Goal: Contribute content: Contribute content

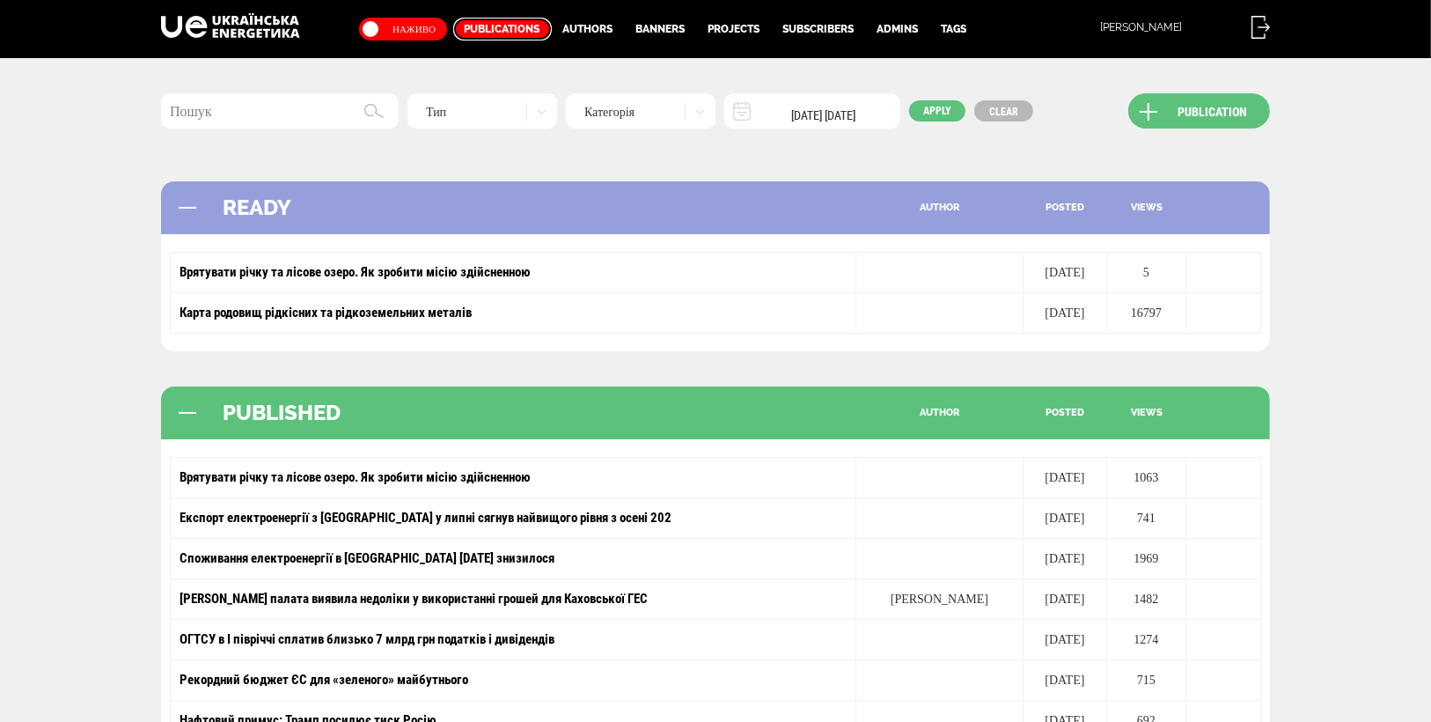
click at [497, 25] on link "Publications" at bounding box center [502, 29] width 99 height 23
click at [1240, 111] on link "Publication" at bounding box center [1200, 110] width 142 height 35
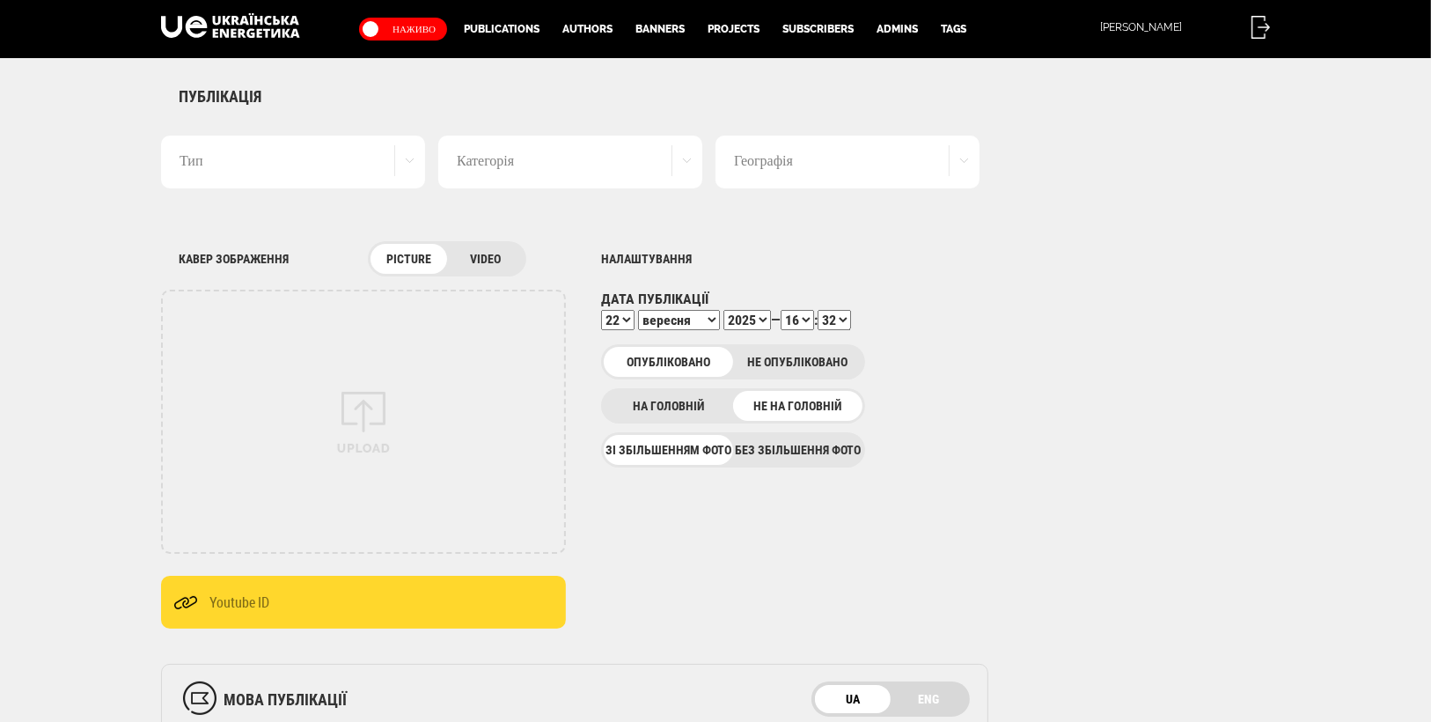
click at [408, 159] on div "Тип" at bounding box center [293, 162] width 264 height 53
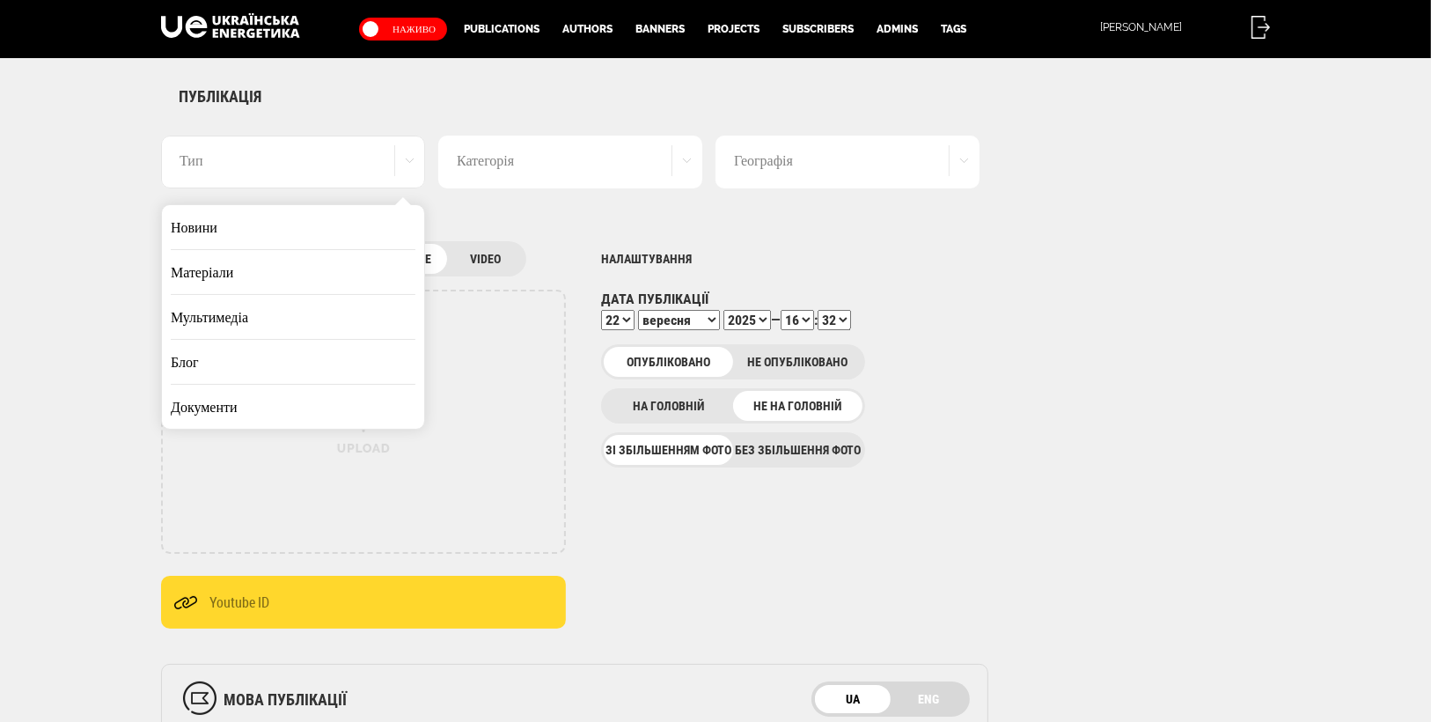
click at [244, 272] on li "Матеріали" at bounding box center [293, 272] width 245 height 45
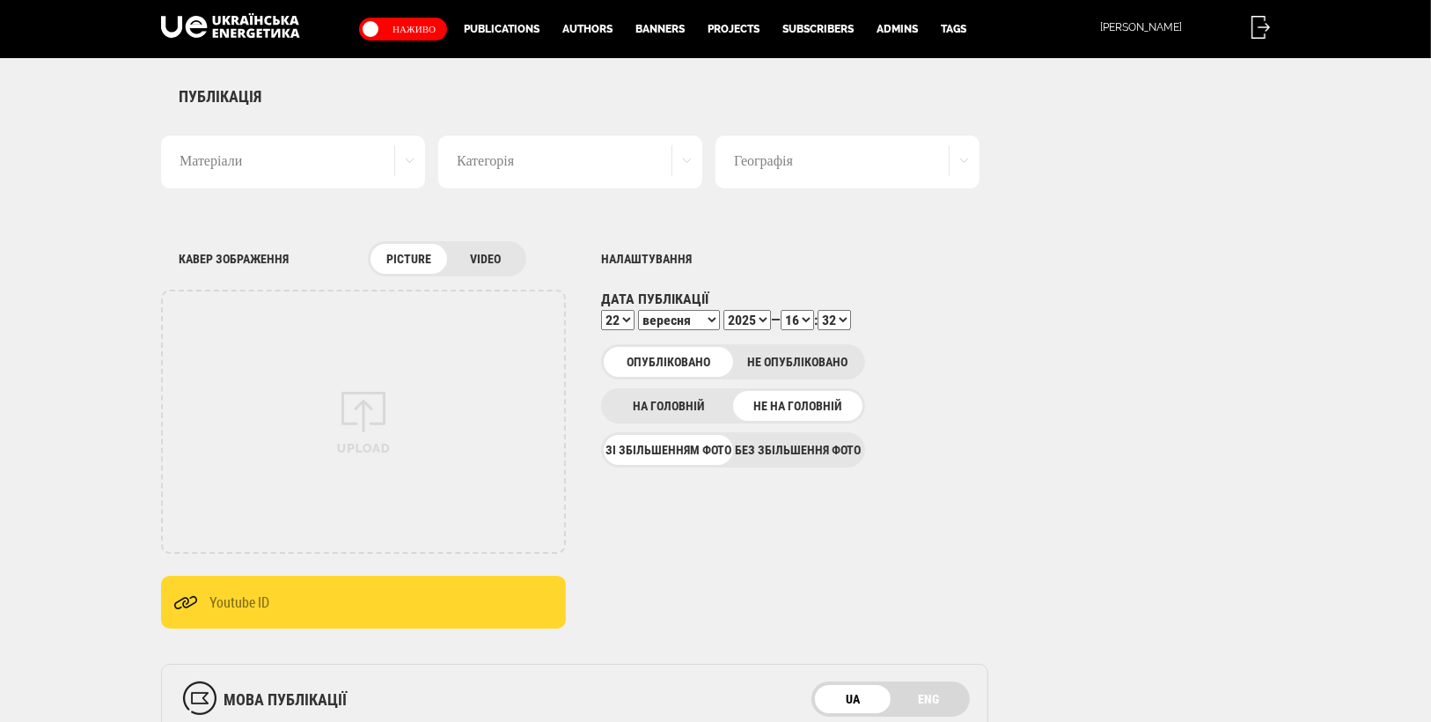
click at [688, 158] on div "Категорія" at bounding box center [570, 162] width 264 height 53
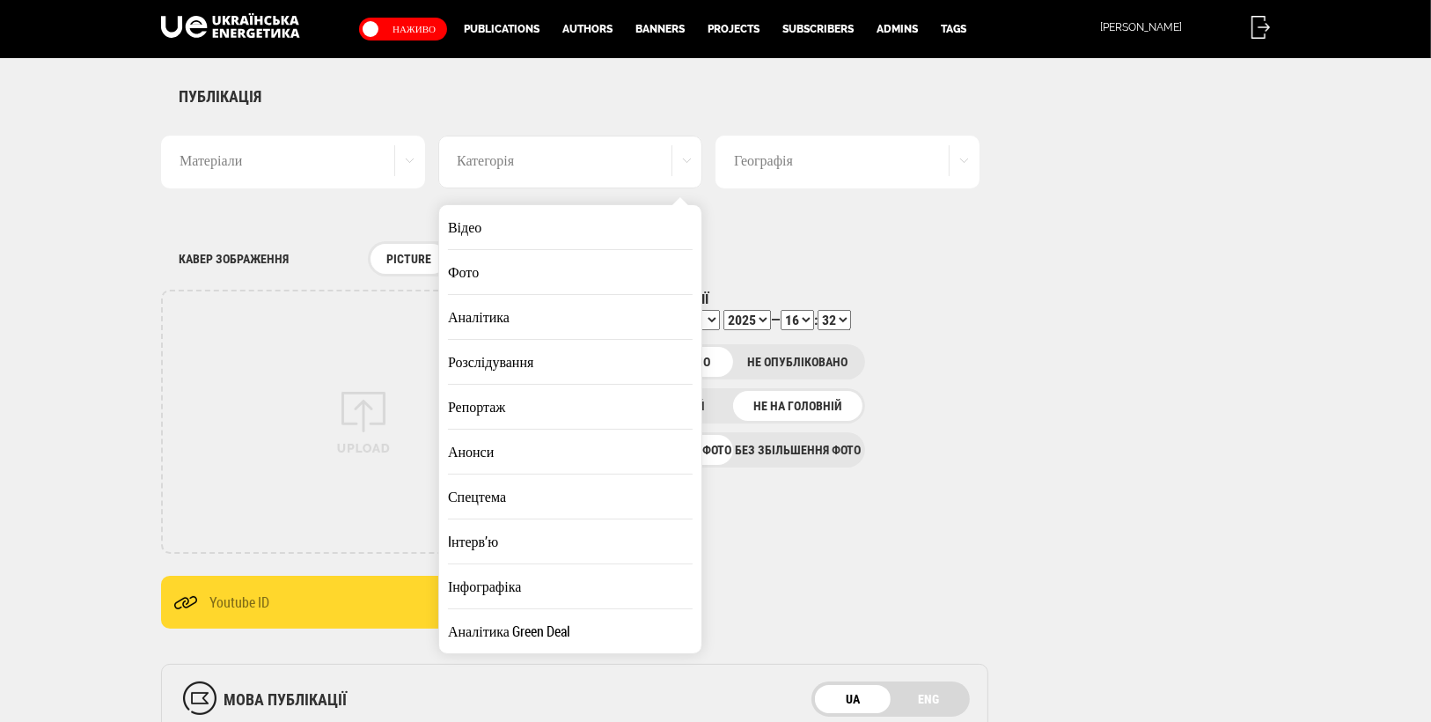
click at [500, 405] on li "Репортаж" at bounding box center [570, 407] width 245 height 45
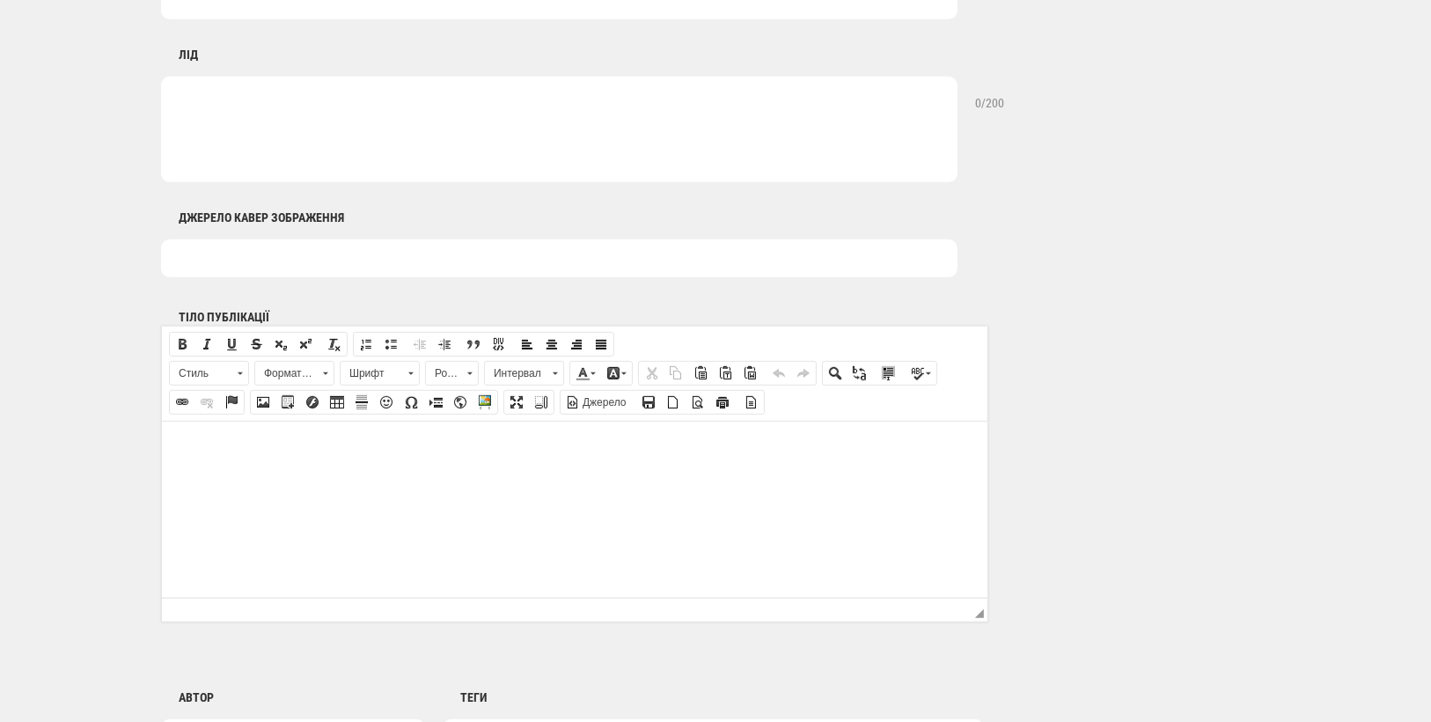
scroll to position [847, 0]
click at [202, 434] on p at bounding box center [574, 443] width 791 height 18
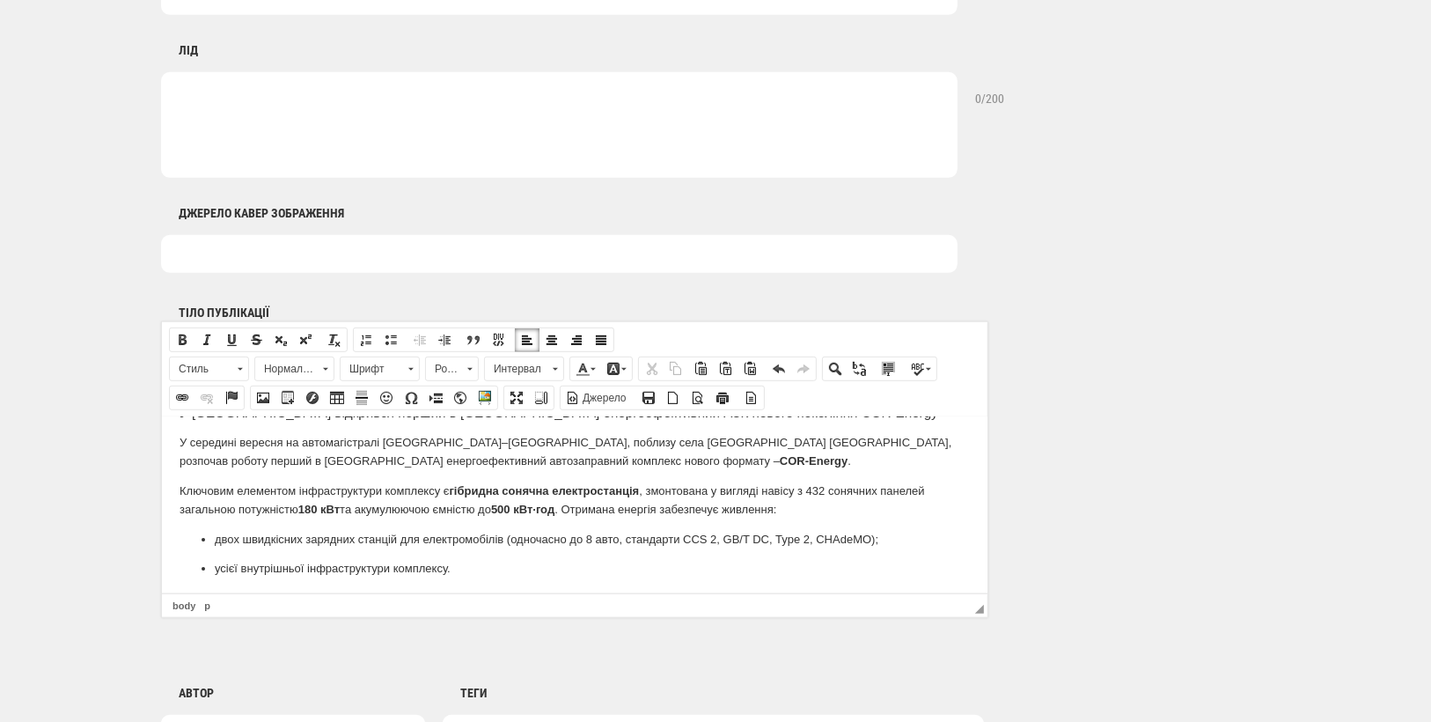
scroll to position [0, 0]
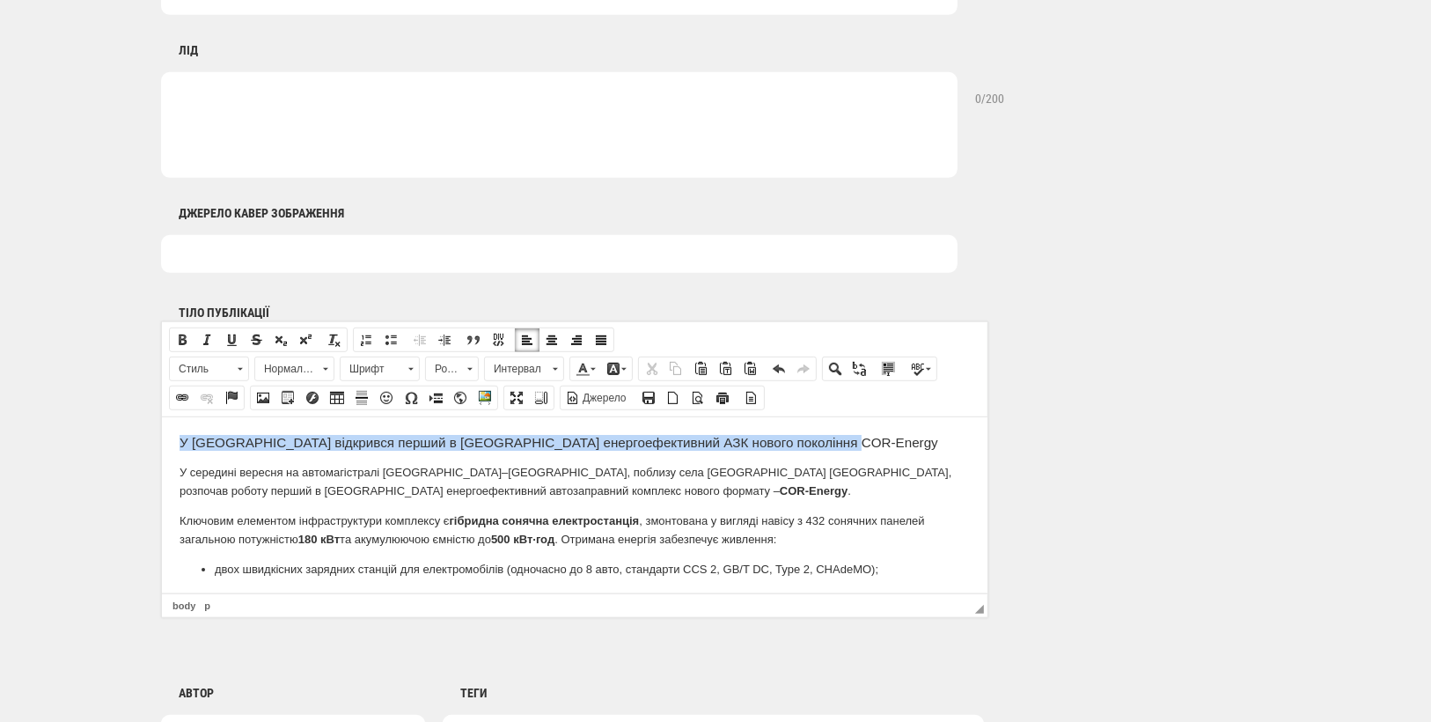
drag, startPoint x: 730, startPoint y: 441, endPoint x: 284, endPoint y: 843, distance: 599.7
click at [161, 430] on html "У [GEOGRAPHIC_DATA] відкрився перший в [GEOGRAPHIC_DATA] енергоефективний АЗК н…" at bounding box center [574, 678] width 826 height 524
copy h3 "У [GEOGRAPHIC_DATA] відкрився перший в [GEOGRAPHIC_DATA] енергоефективний АЗК н…"
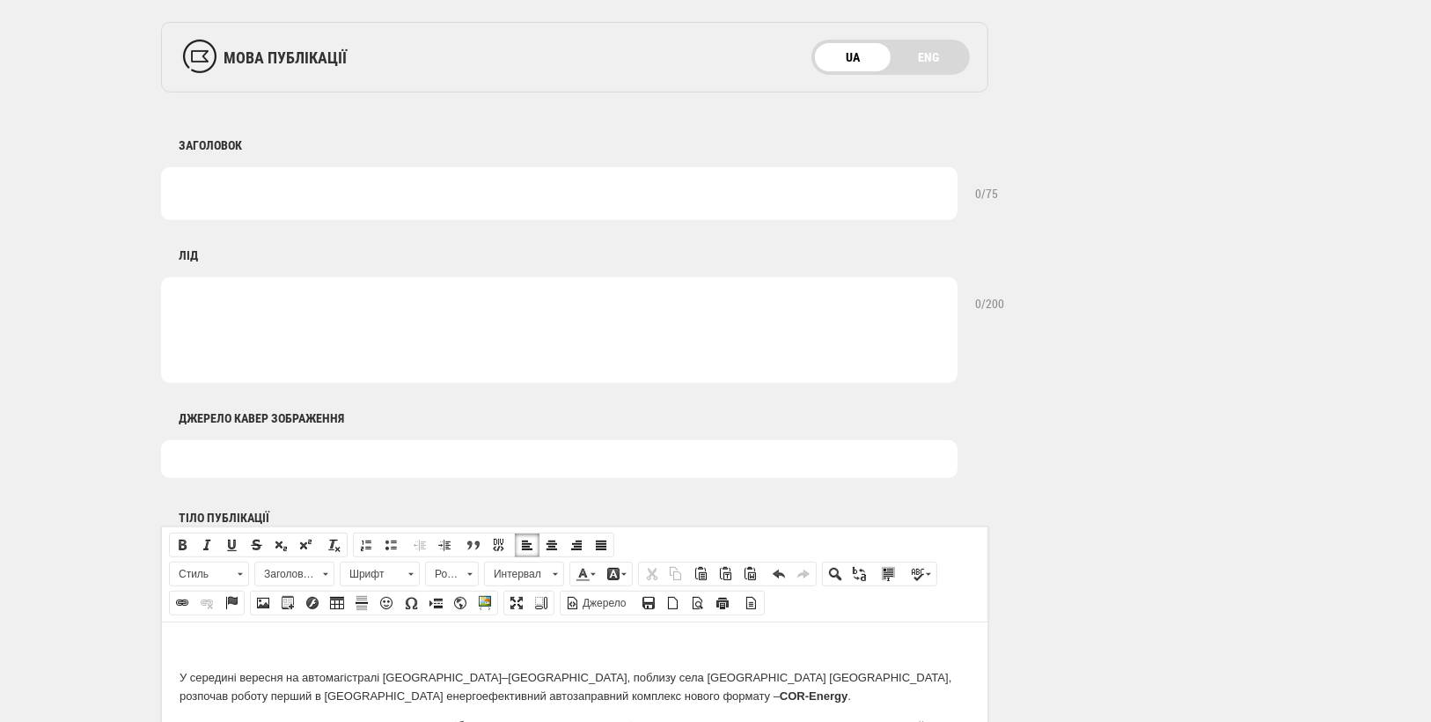
scroll to position [622, 0]
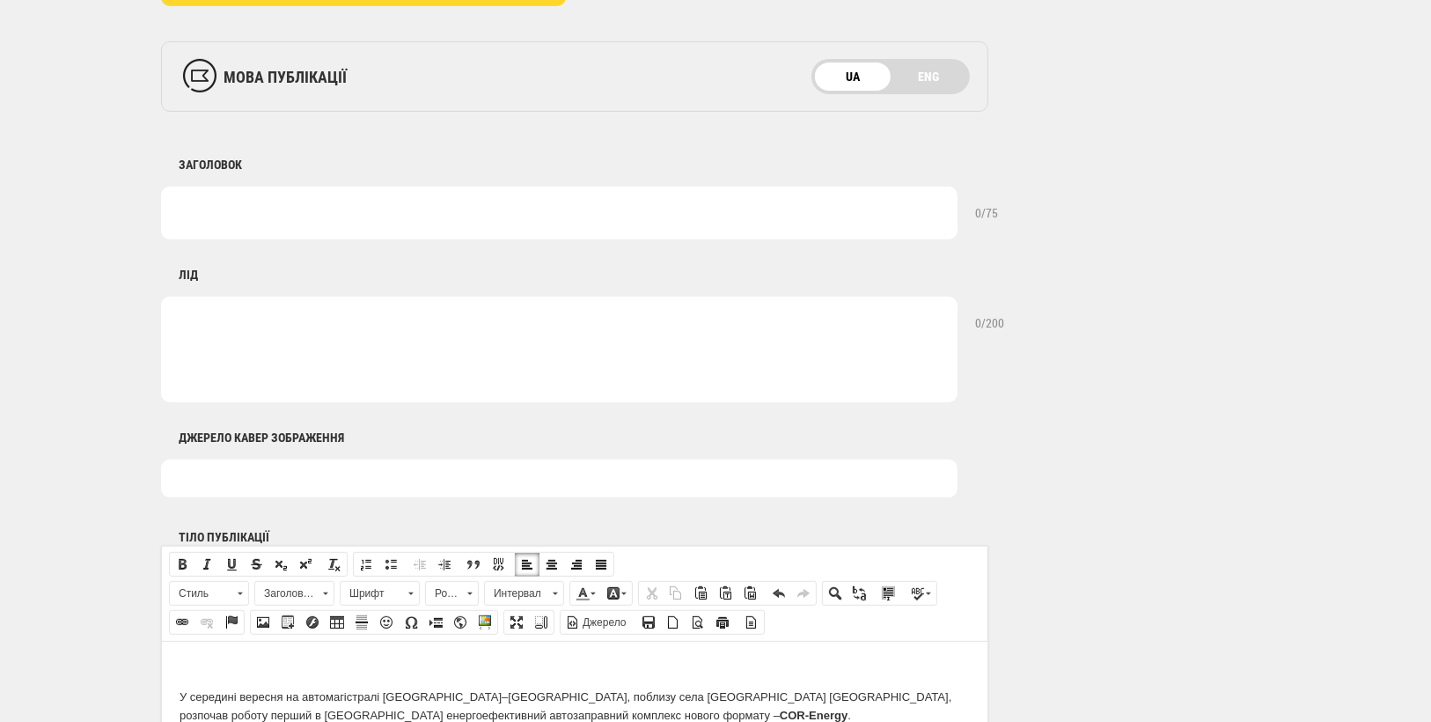
click at [188, 208] on textarea at bounding box center [559, 213] width 797 height 53
paste textarea "У [GEOGRAPHIC_DATA] відкрився перший в [GEOGRAPHIC_DATA] енергоефективний АЗК н…"
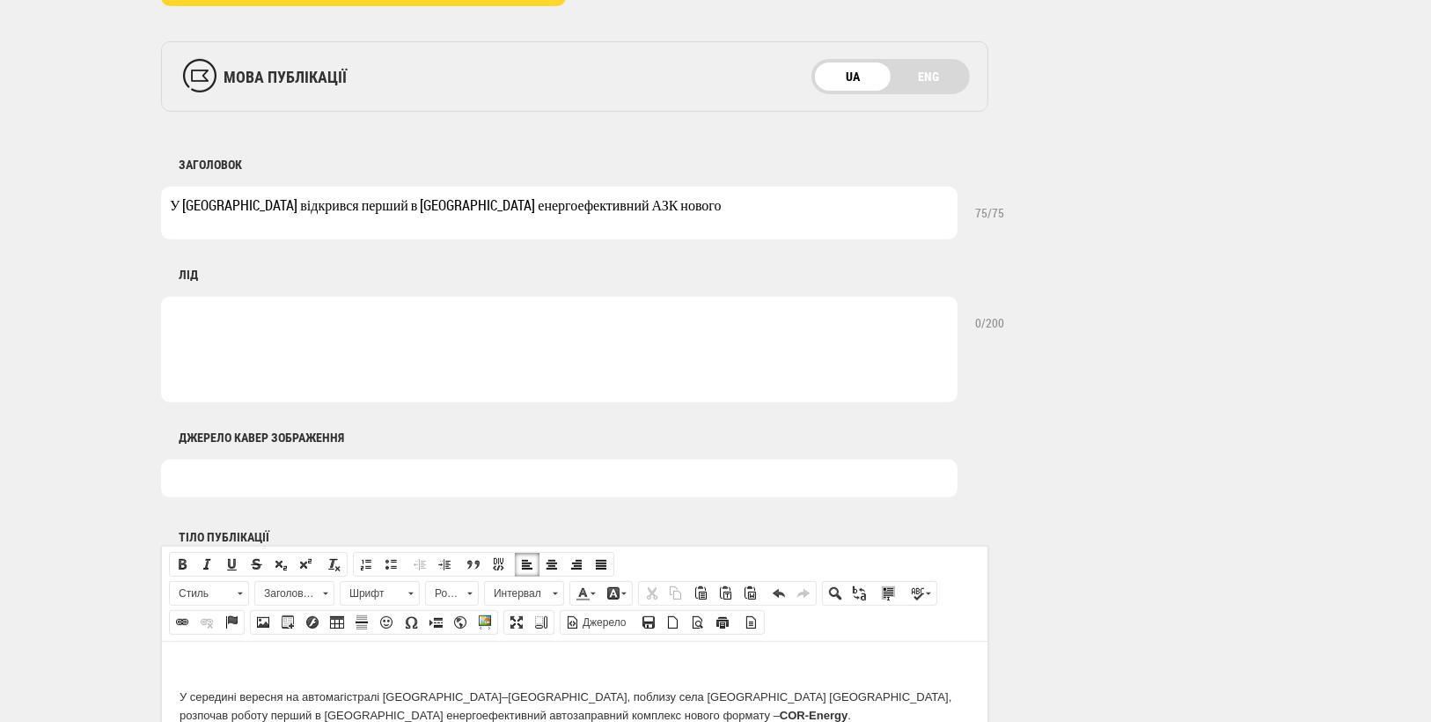
drag, startPoint x: 457, startPoint y: 206, endPoint x: 350, endPoint y: 203, distance: 106.6
click at [350, 203] on textarea "У [GEOGRAPHIC_DATA] відкрився перший в [GEOGRAPHIC_DATA] енергоефективний АЗК н…" at bounding box center [559, 213] width 797 height 53
drag, startPoint x: 538, startPoint y: 205, endPoint x: 548, endPoint y: 206, distance: 9.7
click at [541, 205] on textarea "У [GEOGRAPHIC_DATA] відкрився енергоефективний АЗК нового" at bounding box center [559, 213] width 797 height 53
type textarea "У [GEOGRAPHIC_DATA] відкрився енергоефективний АЗК нового покоління"
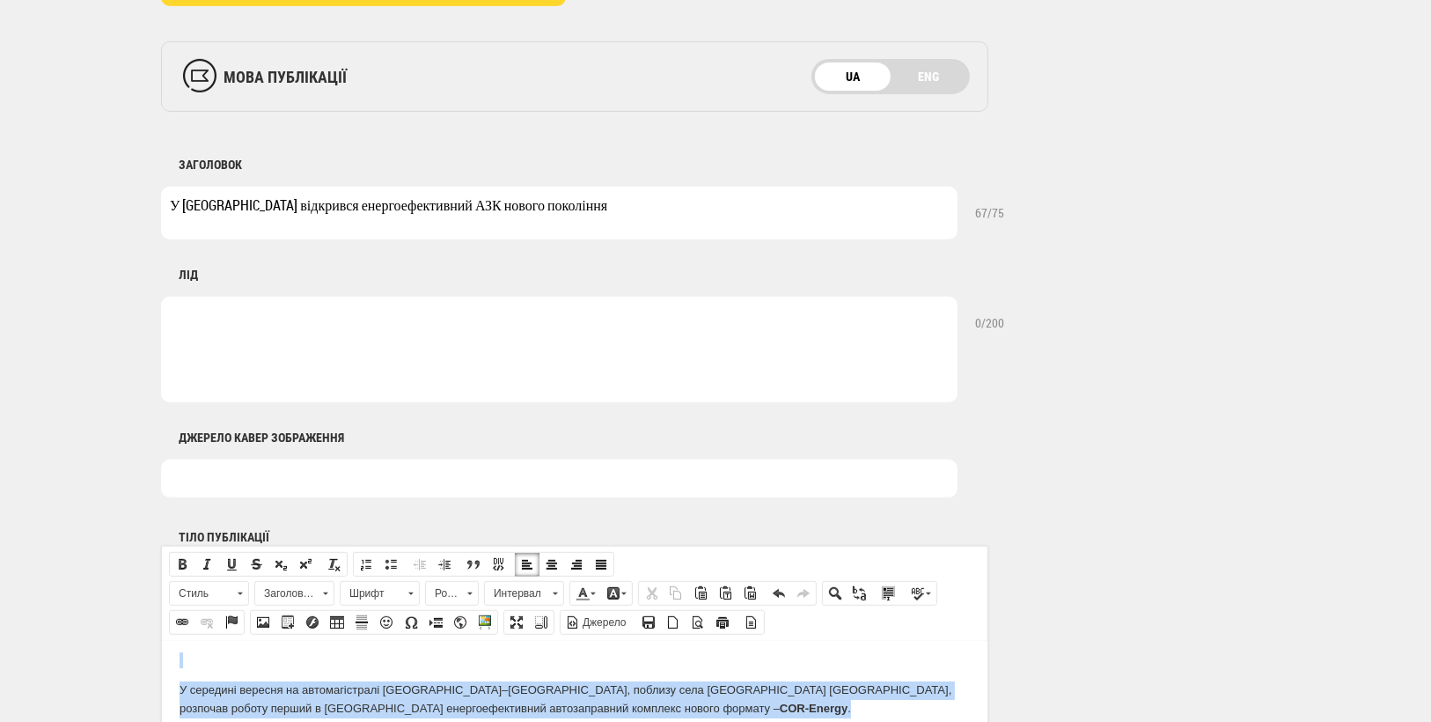
scroll to position [0, 0]
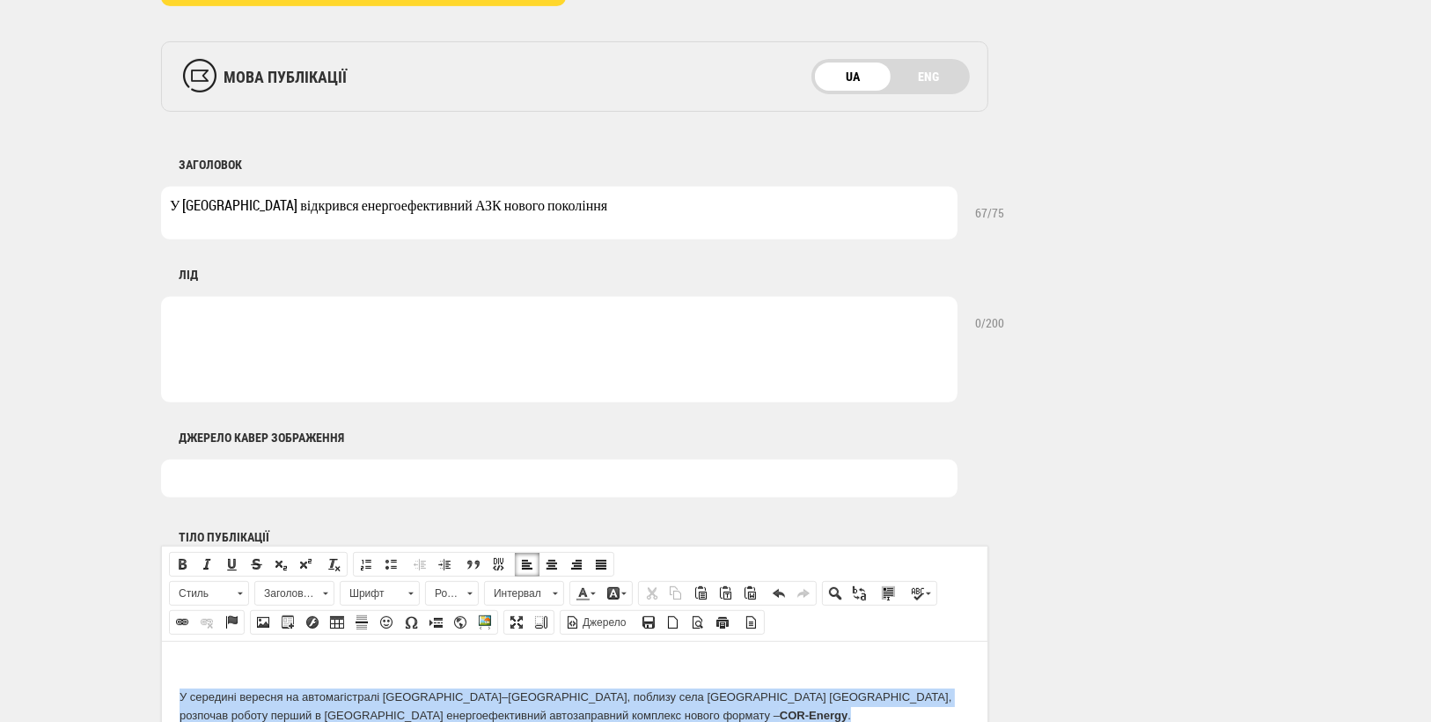
drag, startPoint x: 607, startPoint y: 676, endPoint x: 166, endPoint y: 688, distance: 442.1
copy p "У середині вересня на автомагістралі [GEOGRAPHIC_DATA]–[GEOGRAPHIC_DATA], побли…"
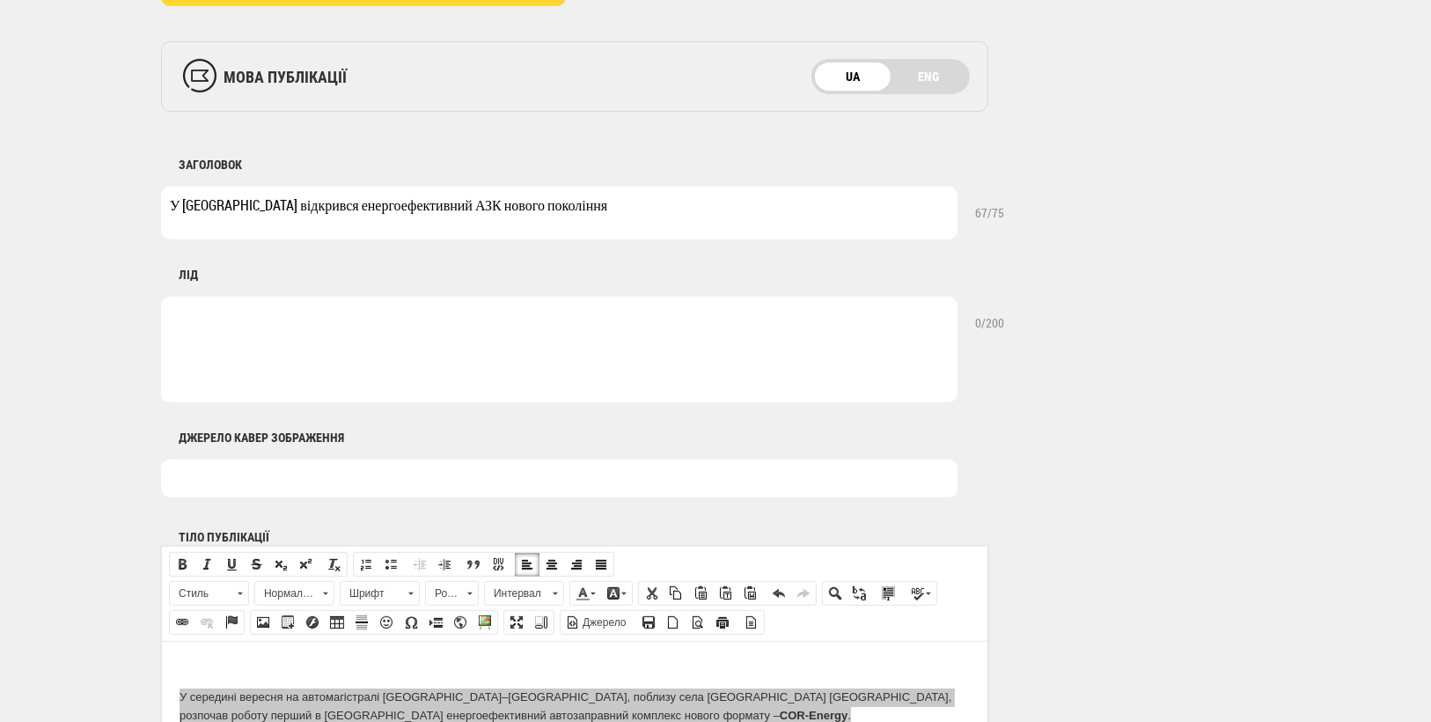
click at [190, 328] on textarea at bounding box center [559, 350] width 797 height 106
paste textarea "У середині вересня на автомагістралі [GEOGRAPHIC_DATA]–[GEOGRAPHIC_DATA], побли…"
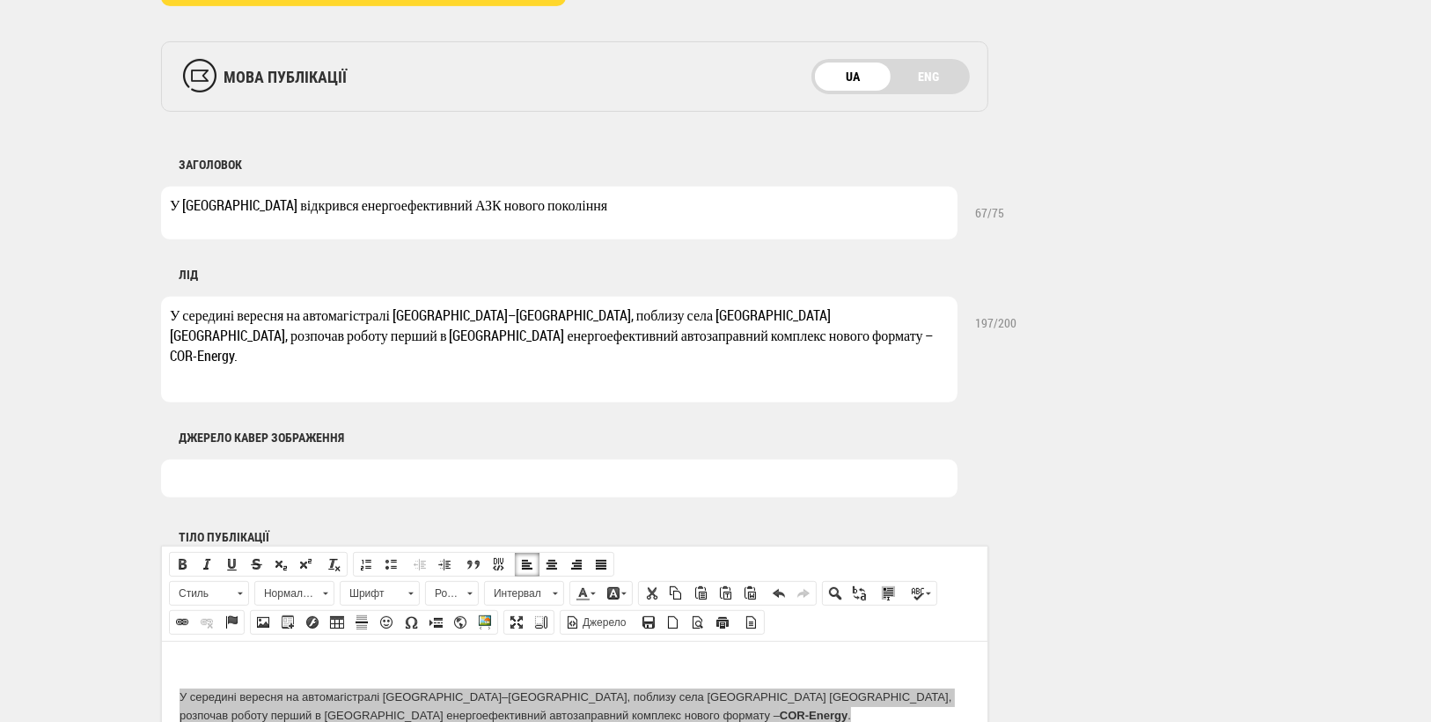
click at [1085, 485] on div "Джерело кавер зображення" at bounding box center [700, 449] width 1078 height 95
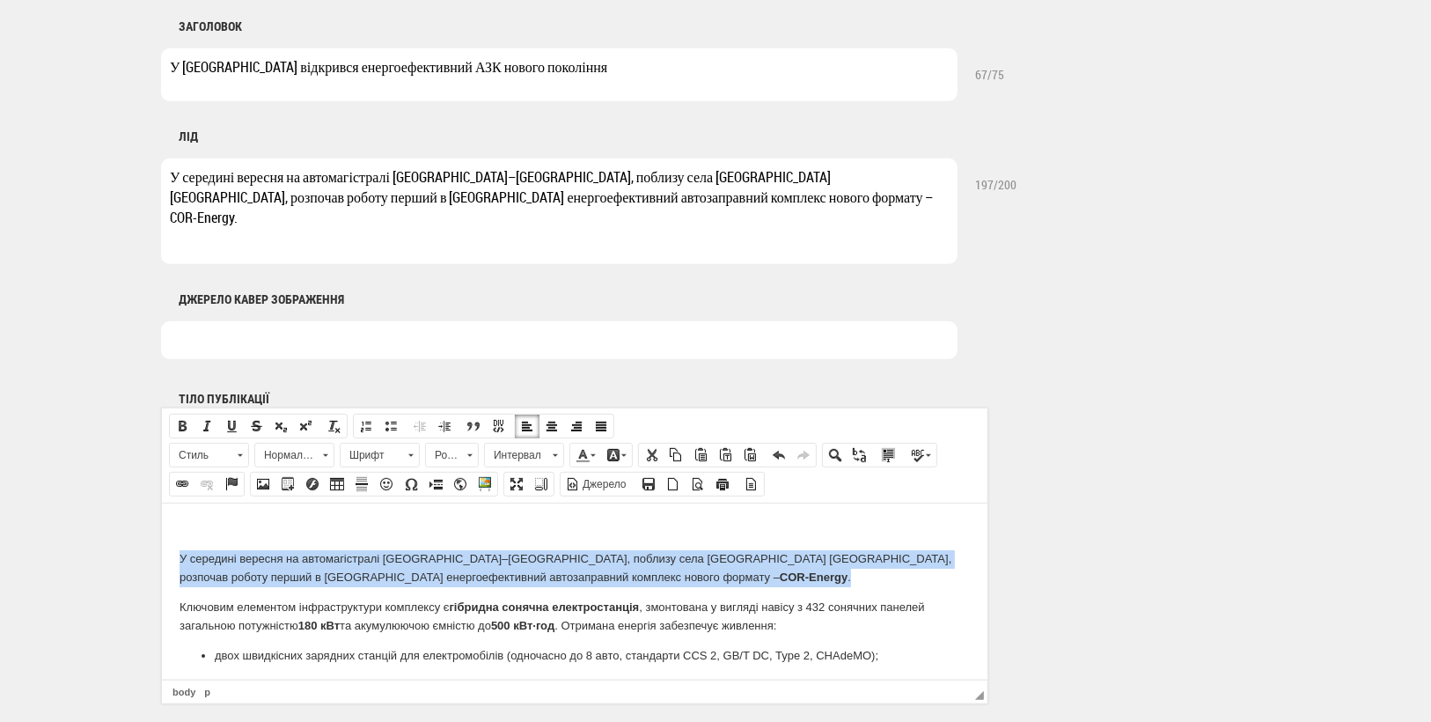
drag, startPoint x: 981, startPoint y: 543, endPoint x: 1149, endPoint y: 1032, distance: 516.7
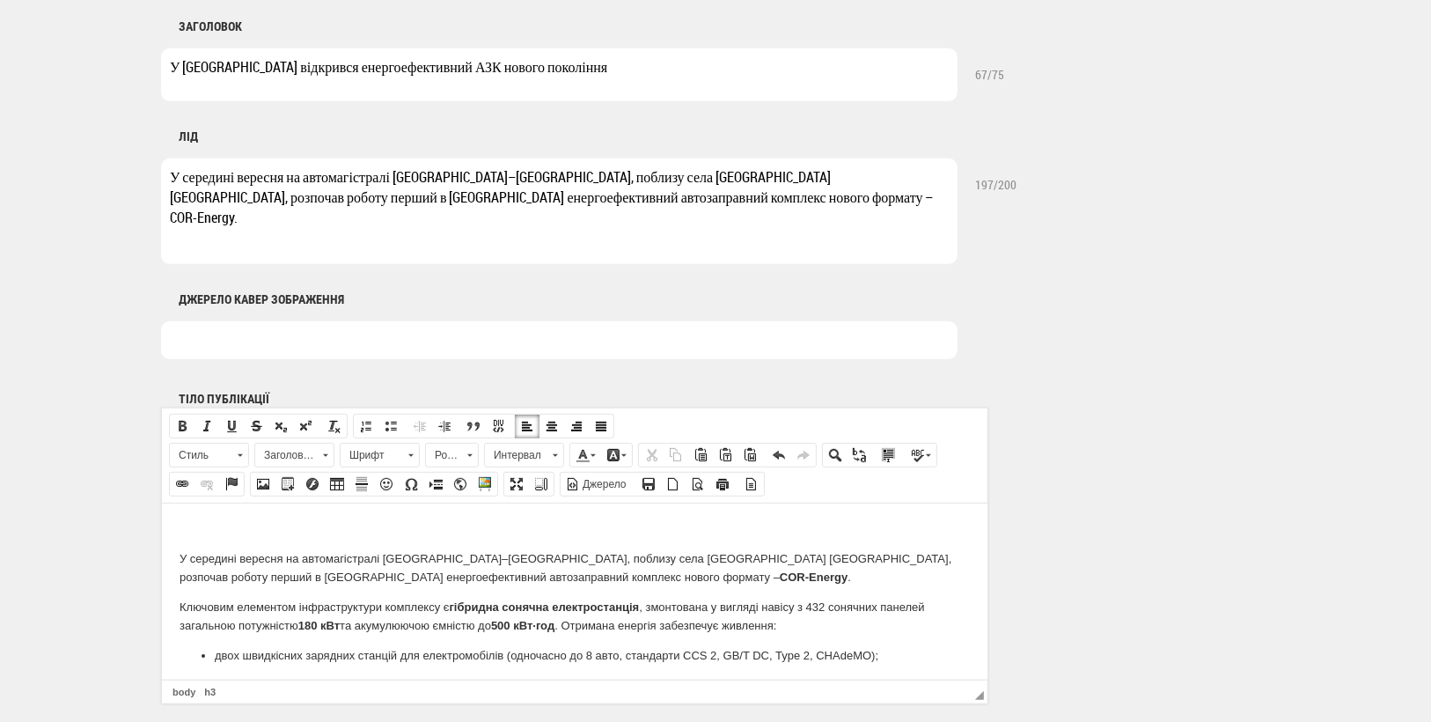
drag, startPoint x: 300, startPoint y: 179, endPoint x: 171, endPoint y: 169, distance: 129.8
click at [171, 169] on textarea "У середині вересня на автомагістралі [GEOGRAPHIC_DATA]–[GEOGRAPHIC_DATA], побли…" at bounding box center [559, 211] width 797 height 106
drag, startPoint x: 538, startPoint y: 199, endPoint x: 435, endPoint y: 205, distance: 103.2
click at [435, 205] on textarea "СЕС та автомагістралі [GEOGRAPHIC_DATA]–[GEOGRAPHIC_DATA], поблизу села [GEOGRA…" at bounding box center [559, 211] width 797 height 106
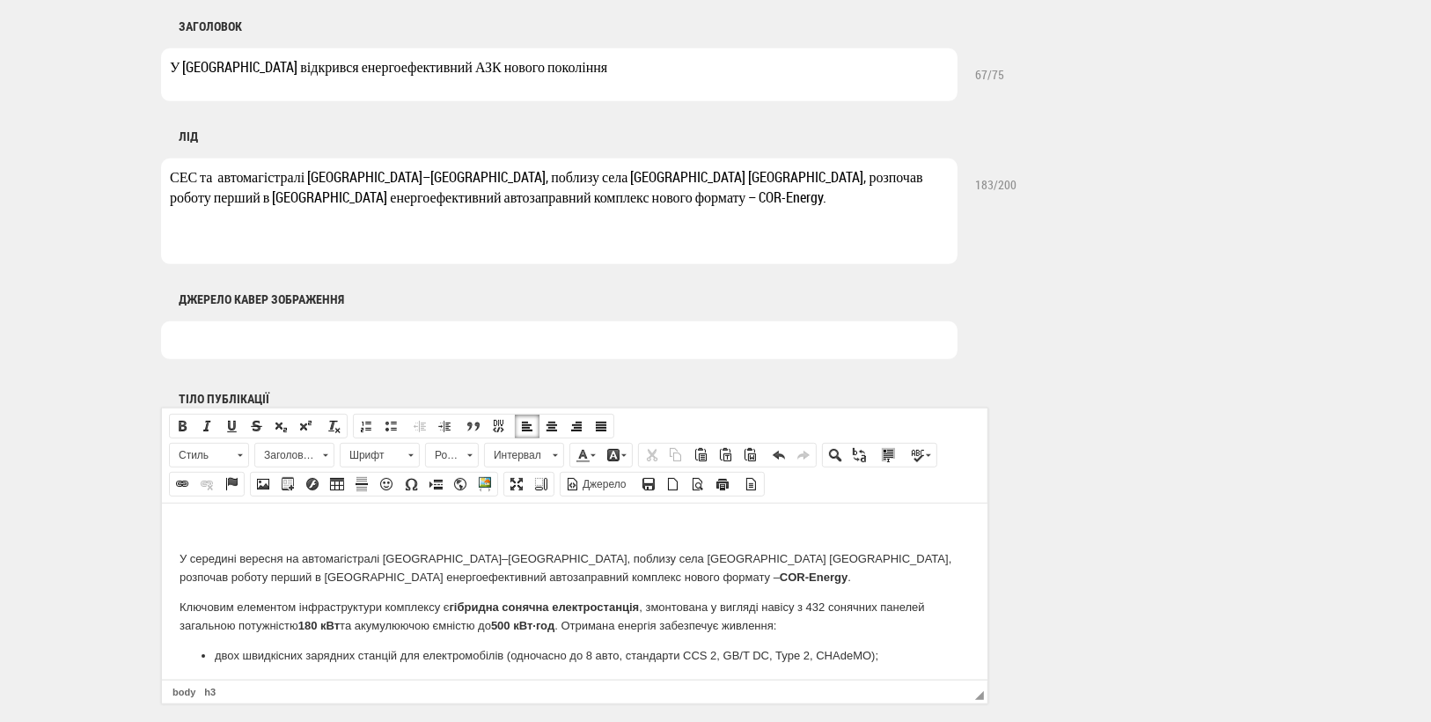
click at [474, 221] on textarea "СЕС та автомагістралі [GEOGRAPHIC_DATA]–[GEOGRAPHIC_DATA], поблизу села [GEOGRA…" at bounding box center [559, 211] width 797 height 106
click at [447, 205] on textarea "СЕС та автомагістралі [GEOGRAPHIC_DATA]–[GEOGRAPHIC_DATA], поблизу села [GEOGRA…" at bounding box center [559, 211] width 797 height 106
click at [490, 219] on textarea "СЕС та автомагістралі [GEOGRAPHIC_DATA]–[GEOGRAPHIC_DATA], поблизу села [GEOGRA…" at bounding box center [559, 211] width 797 height 106
drag, startPoint x: 443, startPoint y: 196, endPoint x: 475, endPoint y: 199, distance: 31.8
click at [475, 199] on textarea "СЕС та автомагістралі [GEOGRAPHIC_DATA]–[GEOGRAPHIC_DATA], поблизу села [GEOGRA…" at bounding box center [559, 211] width 797 height 106
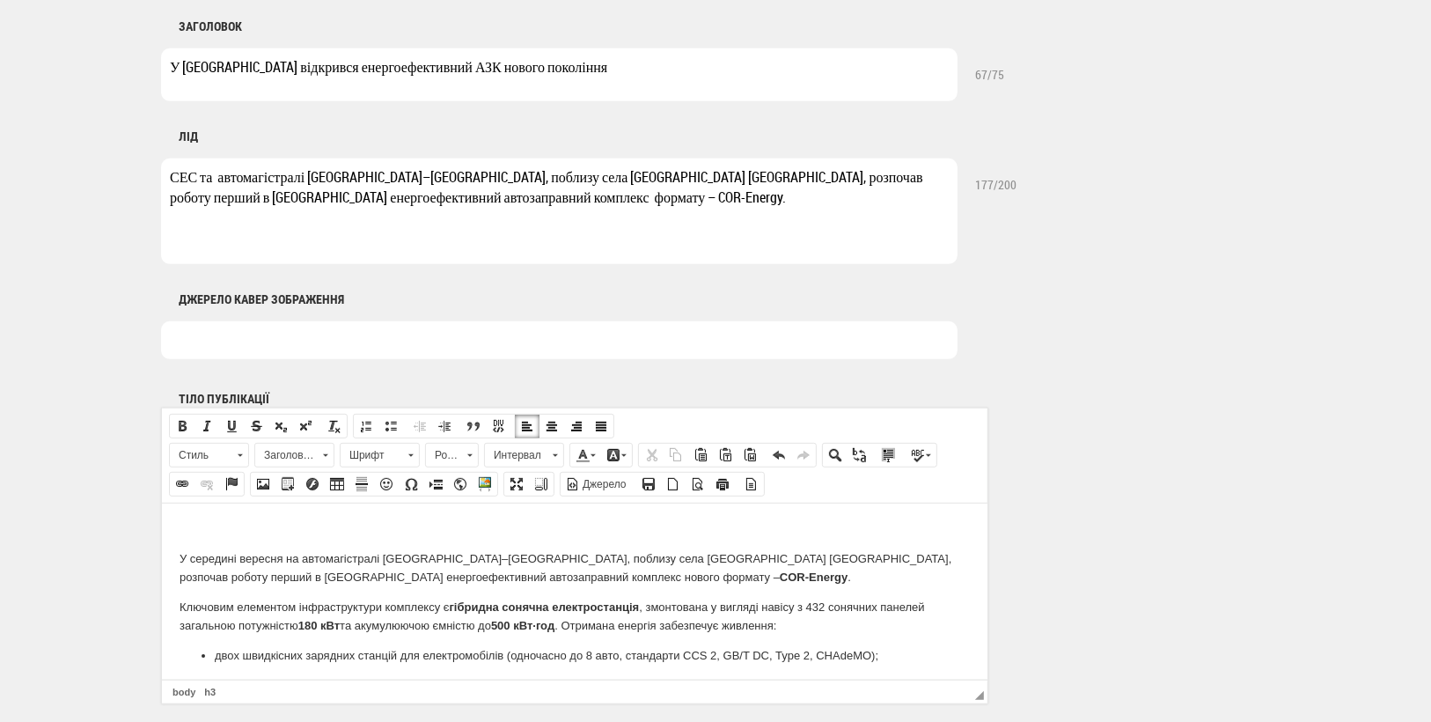
drag, startPoint x: 491, startPoint y: 195, endPoint x: 501, endPoint y: 195, distance: 9.7
click at [501, 195] on textarea "СЕС та автомагістралі [GEOGRAPHIC_DATA]–[GEOGRAPHIC_DATA], поблизу села [GEOGRA…" at bounding box center [559, 211] width 797 height 106
click at [221, 179] on textarea "СЕС та автомагістралі [GEOGRAPHIC_DATA]–[GEOGRAPHIC_DATA], поблизу села [GEOGRA…" at bounding box center [559, 211] width 797 height 106
drag, startPoint x: 982, startPoint y: 544, endPoint x: 1120, endPoint y: 981, distance: 458.0
click at [216, 175] on textarea "СЕС та автомагістралі [GEOGRAPHIC_DATA]–[GEOGRAPHIC_DATA], поблизу села [GEOGRA…" at bounding box center [559, 211] width 797 height 106
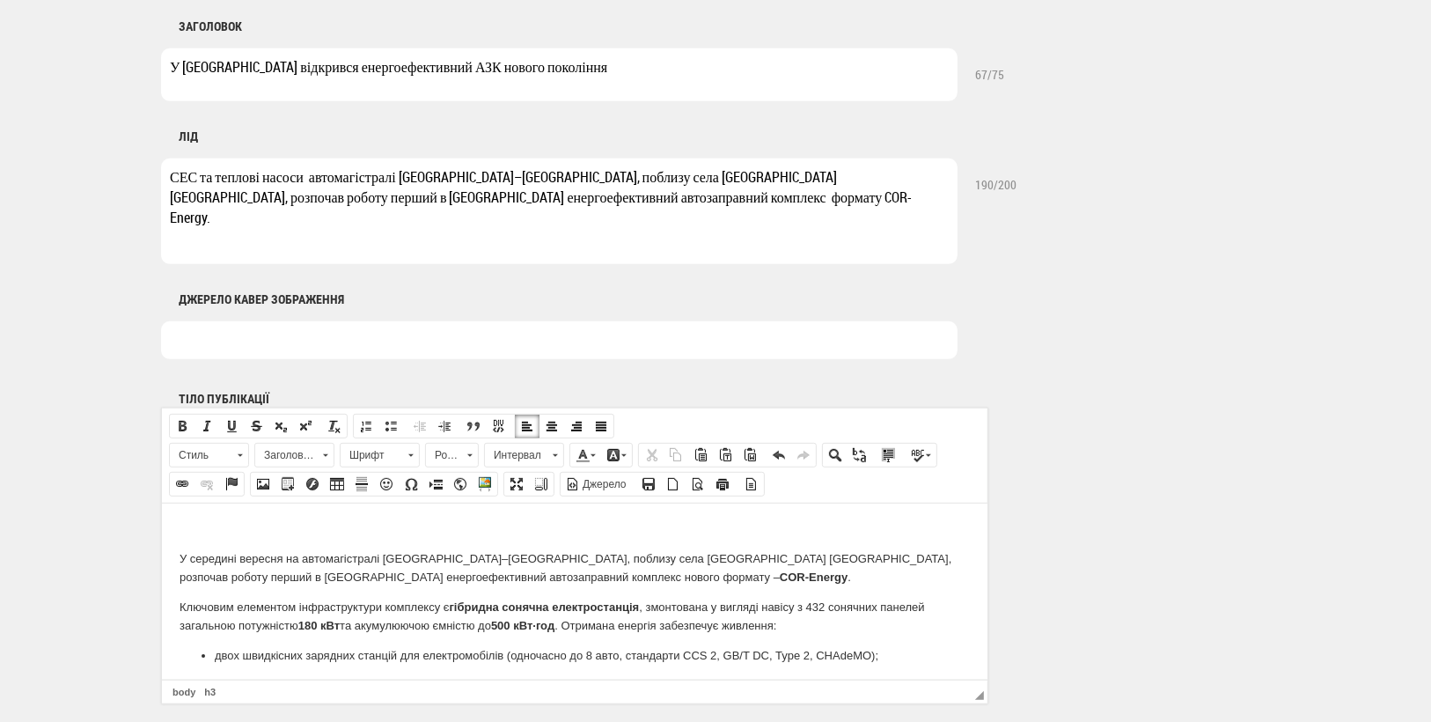
drag, startPoint x: 306, startPoint y: 180, endPoint x: 174, endPoint y: 175, distance: 132.1
click at [174, 175] on textarea "СЕС та теплові насоси автомагістралі [GEOGRAPHIC_DATA]–[GEOGRAPHIC_DATA], побли…" at bounding box center [559, 211] width 797 height 106
type textarea "автомагістралі [GEOGRAPHIC_DATA]–[GEOGRAPHIC_DATA], поблизу села [GEOGRAPHIC_DA…"
click at [172, 64] on textarea "У [GEOGRAPHIC_DATA] відкрився енергоефективний АЗК нового покоління" at bounding box center [559, 74] width 797 height 53
paste textarea "СЕС та т"
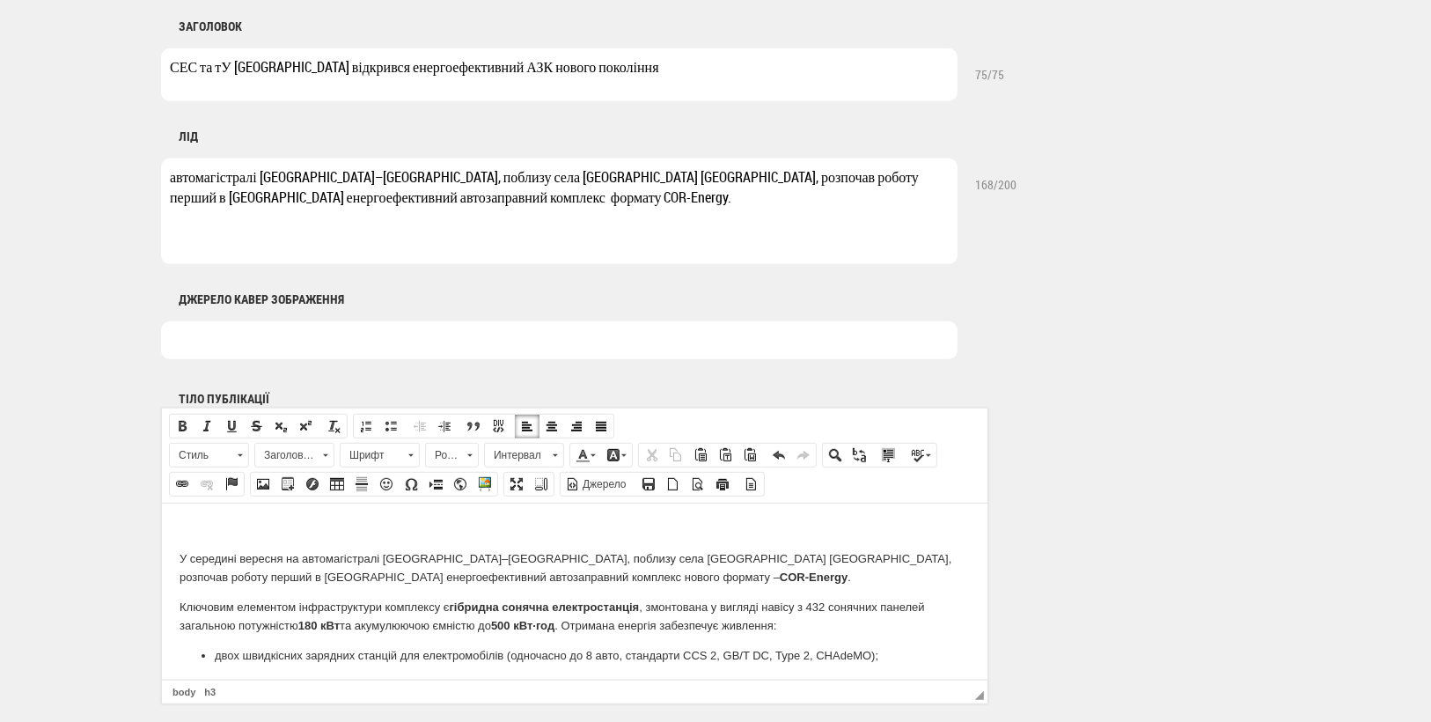
drag, startPoint x: 405, startPoint y: 69, endPoint x: 367, endPoint y: 70, distance: 37.9
click at [367, 70] on textarea "СЕС та тУ [GEOGRAPHIC_DATA] відкрився енергоефективний АЗК нового покоління" at bounding box center [559, 74] width 797 height 53
click at [222, 66] on textarea "СЕС та тУ [GEOGRAPHIC_DATA] відкрився енергоефективний АЗК нового покоління" at bounding box center [559, 74] width 797 height 53
drag, startPoint x: 401, startPoint y: 67, endPoint x: 343, endPoint y: 73, distance: 57.6
click at [343, 73] on textarea "СЕС та тУ [GEOGRAPHIC_DATA] відкрився енергоефективний АЗК нового покоління" at bounding box center [559, 74] width 797 height 53
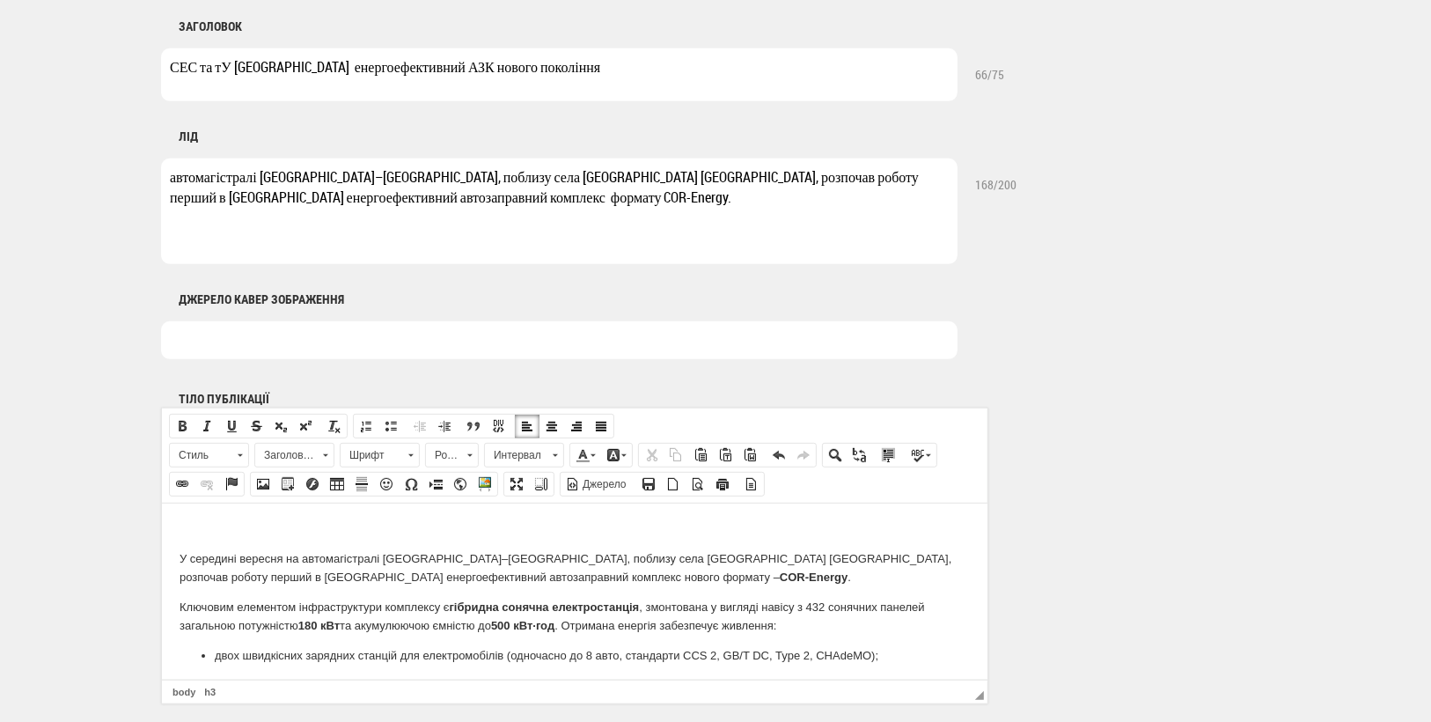
click at [221, 69] on textarea "СЕС та тУ [GEOGRAPHIC_DATA] енергоефективний АЗК нового покоління" at bounding box center [559, 74] width 797 height 53
click at [289, 67] on textarea "СЕС та теплові наУ [GEOGRAPHIC_DATA] енергоефективний АЗК нового покоління" at bounding box center [559, 74] width 797 height 53
drag, startPoint x: 401, startPoint y: 67, endPoint x: 293, endPoint y: 72, distance: 108.4
click at [293, 72] on textarea "СЕС та теплові наУ:[GEOGRAPHIC_DATA] енергоефективний АЗК нового покоління" at bounding box center [559, 74] width 797 height 53
click at [278, 66] on textarea "СЕС та теплові наУ:енергоефективний АЗК нового покоління" at bounding box center [559, 74] width 797 height 53
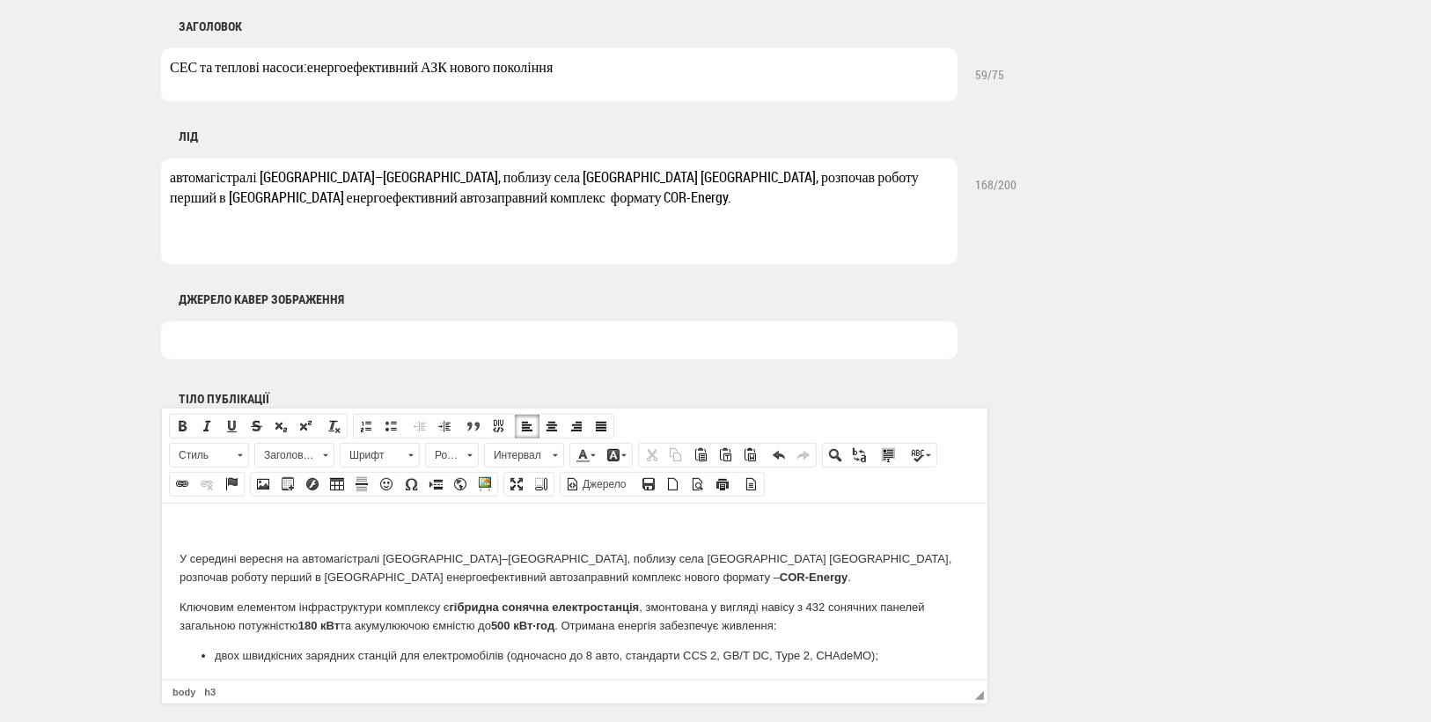
click at [308, 69] on textarea "СЕС та теплові насоси:енергоефективний АЗК нового покоління" at bounding box center [559, 74] width 797 height 53
drag, startPoint x: 644, startPoint y: 69, endPoint x: 548, endPoint y: 77, distance: 96.3
click at [548, 77] on textarea "СЕС та теплові насоси: під [GEOGRAPHIC_DATA] відкенергоефективний АЗК нового по…" at bounding box center [559, 74] width 797 height 53
click at [406, 70] on textarea "СЕС та теплові насоси: під [GEOGRAPHIC_DATA] відкенергоефективний АЗК" at bounding box center [559, 74] width 797 height 53
type textarea "СЕС та теплові насоси: під [GEOGRAPHIC_DATA] відкрився енергоефективний АЗК"
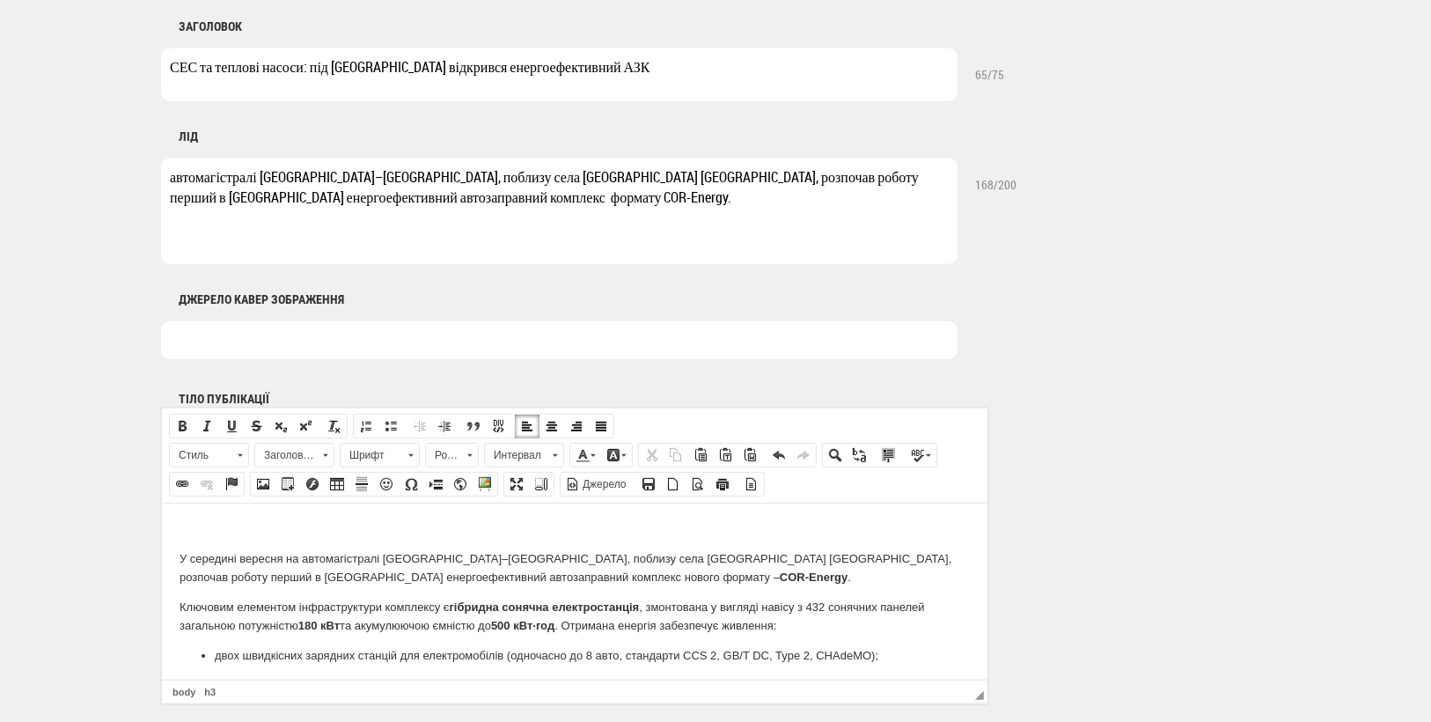
click at [175, 180] on textarea "автомагістралі [GEOGRAPHIC_DATA]–[GEOGRAPHIC_DATA], поблизу села [GEOGRAPHIC_DA…" at bounding box center [559, 211] width 797 height 106
click at [643, 180] on textarea "На автомагістралі [GEOGRAPHIC_DATA]–[GEOGRAPHIC_DATA], поблизу села [GEOGRAPHIC…" at bounding box center [559, 211] width 797 height 106
click at [433, 199] on textarea "На автомагістралі [GEOGRAPHIC_DATA]–[GEOGRAPHIC_DATA], поблизу села [GEOGRAPHIC…" at bounding box center [559, 211] width 797 height 106
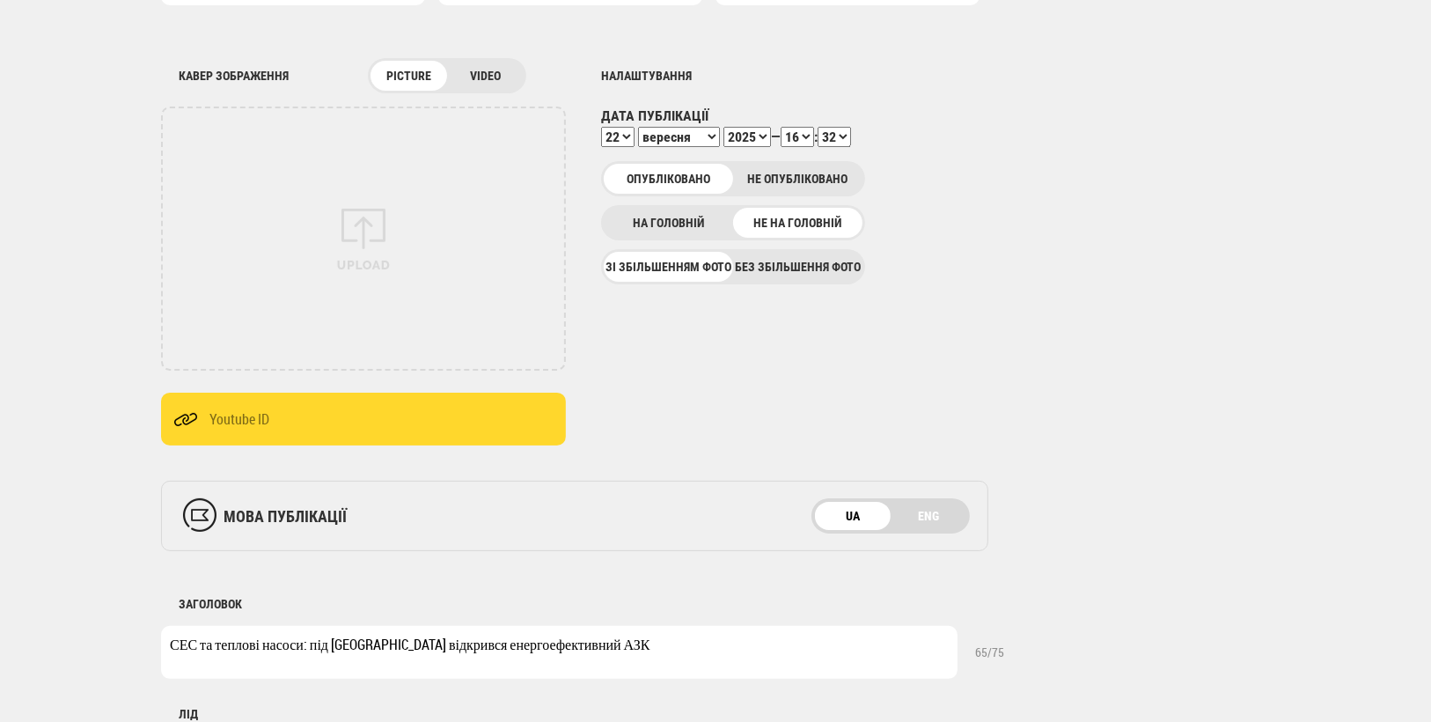
scroll to position [181, 0]
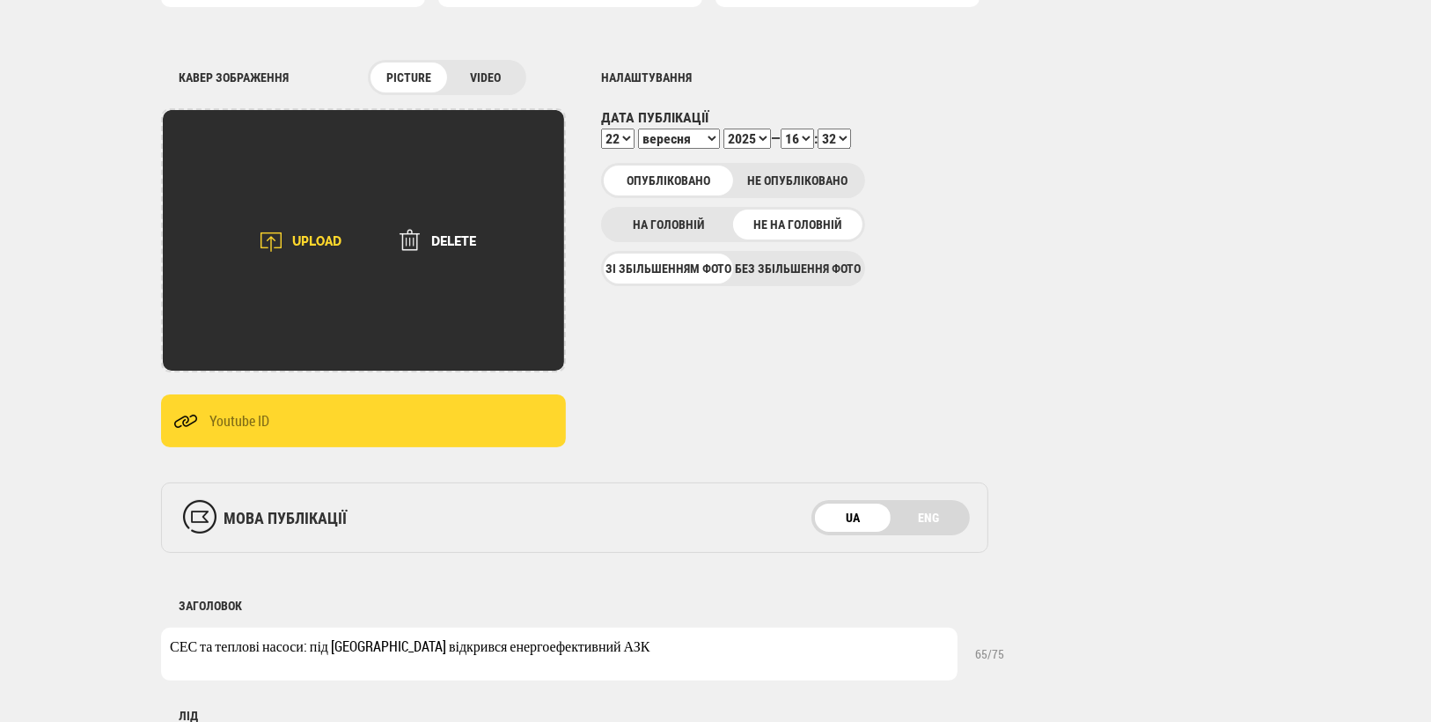
type textarea "На автомагістралі [GEOGRAPHIC_DATA]–[GEOGRAPHIC_DATA], поблизу села [GEOGRAPHIC…"
click at [318, 241] on link "UPLOAD" at bounding box center [295, 241] width 136 height 35
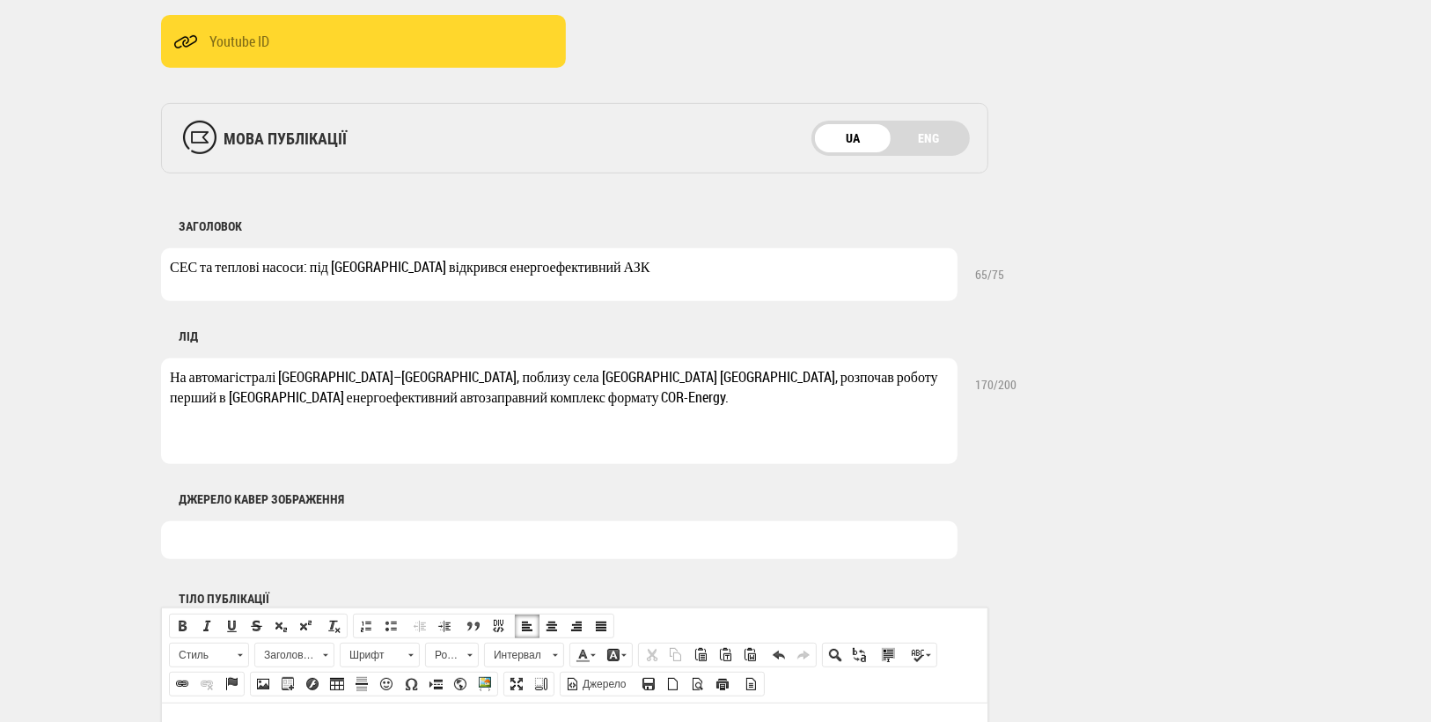
scroll to position [565, 0]
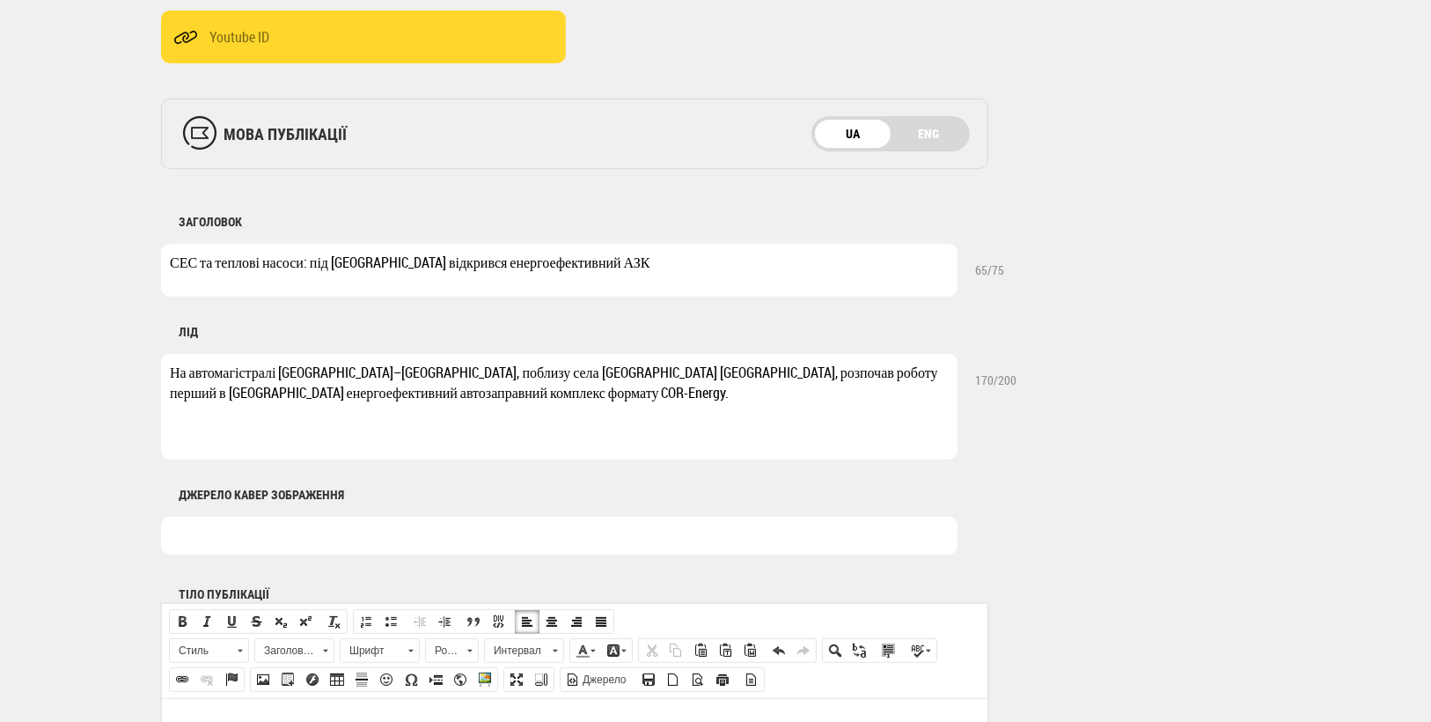
click at [192, 535] on input "text" at bounding box center [559, 536] width 797 height 38
type input "Фото: [PERSON_NAME]"
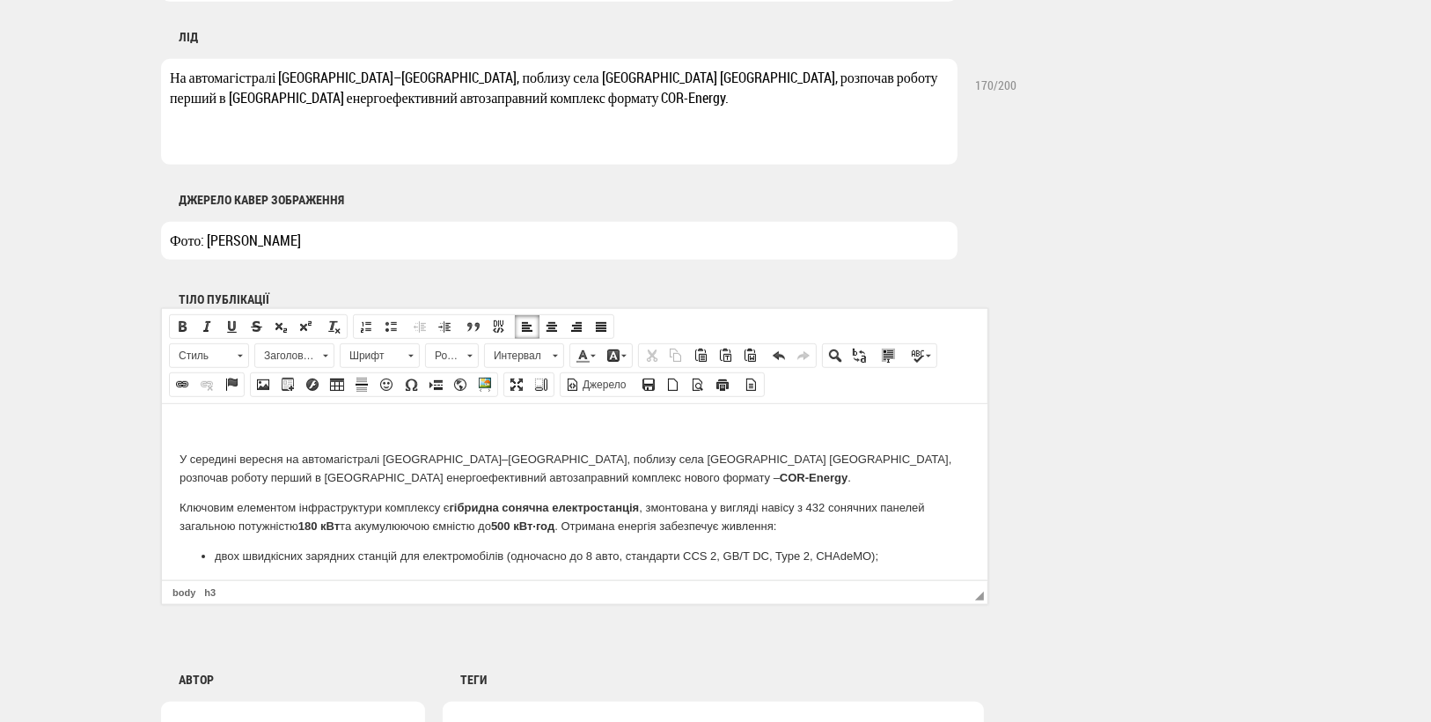
scroll to position [823, 0]
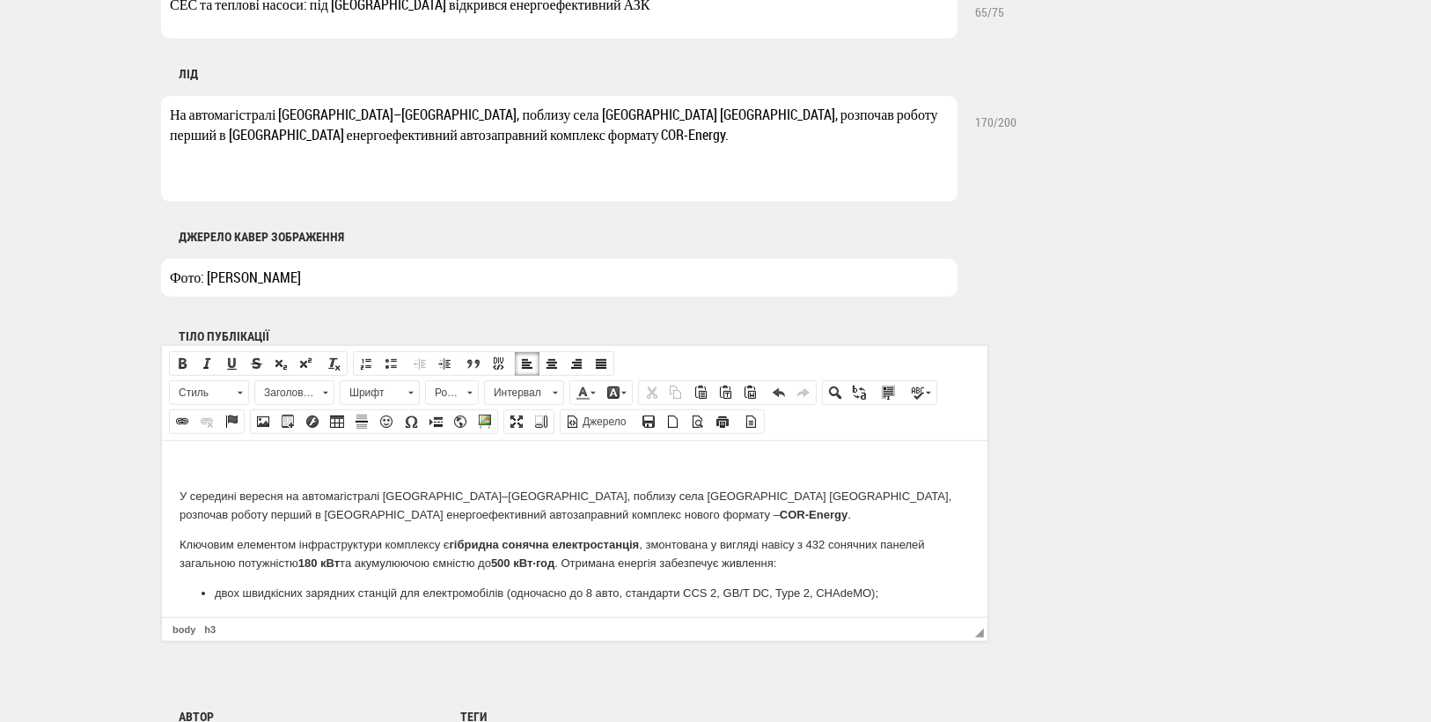
click at [180, 493] on p "У середині вересня на автомагістралі [GEOGRAPHIC_DATA]–[GEOGRAPHIC_DATA], побли…" at bounding box center [574, 505] width 791 height 37
drag, startPoint x: 289, startPoint y: 135, endPoint x: 427, endPoint y: 142, distance: 138.4
click at [427, 142] on textarea "На автомагістралі [GEOGRAPHIC_DATA]–[GEOGRAPHIC_DATA], поблизу села [GEOGRAPHIC…" at bounding box center [559, 149] width 797 height 106
click at [182, 455] on html "У середині вересня на автомагістралі [GEOGRAPHIC_DATA]–[GEOGRAPHIC_DATA], побли…" at bounding box center [574, 702] width 826 height 524
click at [182, 464] on h3 "автозаправний комплекс" at bounding box center [574, 466] width 791 height 16
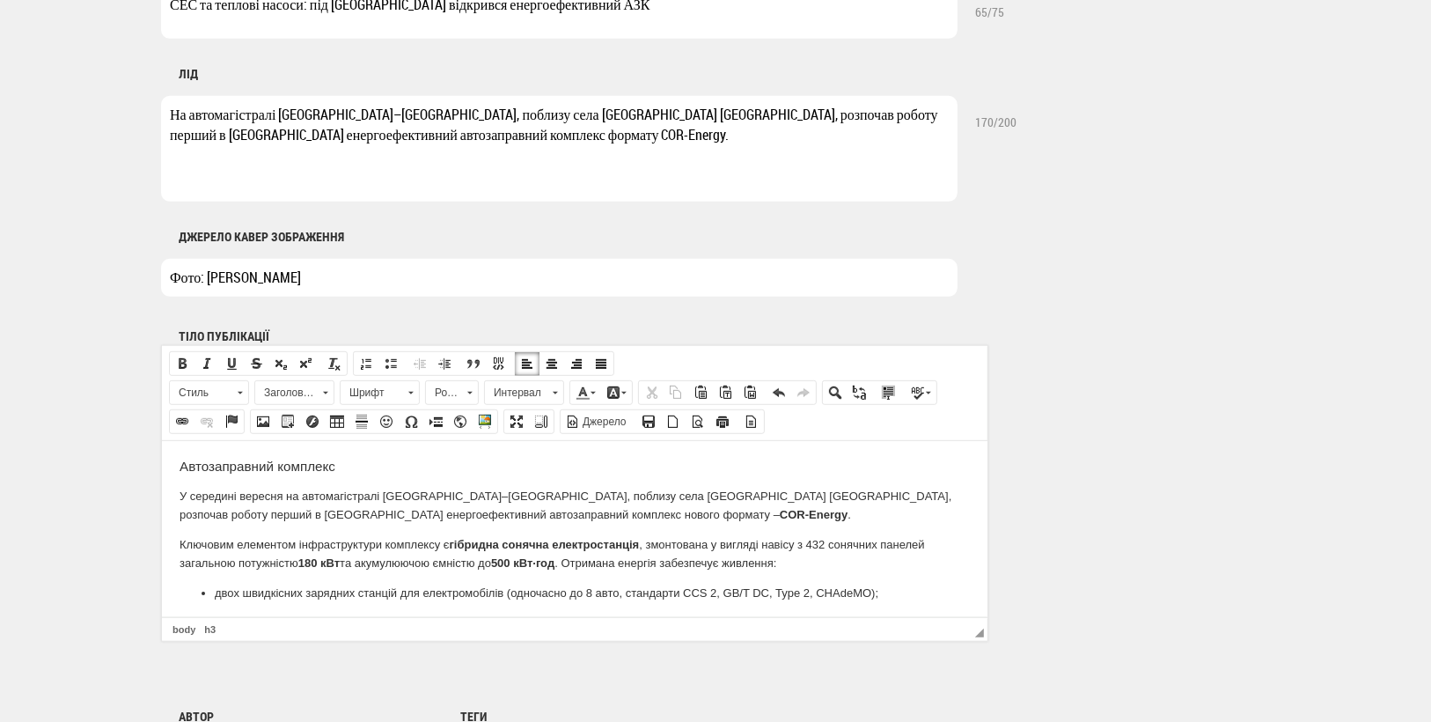
drag, startPoint x: 488, startPoint y: 131, endPoint x: 550, endPoint y: 141, distance: 63.3
click at [550, 141] on textarea "На автомагістралі [GEOGRAPHIC_DATA]–[GEOGRAPHIC_DATA], поблизу села [GEOGRAPHIC…" at bounding box center [559, 149] width 797 height 106
click at [344, 464] on h3 "Автозаправний комплекс" at bounding box center [574, 466] width 791 height 16
drag, startPoint x: 423, startPoint y: 464, endPoint x: 166, endPoint y: 462, distance: 257.1
click at [166, 462] on html "Автозаправний комплекс COR-Energy У середині вересня на автомагістралі [GEOGRAP…" at bounding box center [574, 702] width 826 height 524
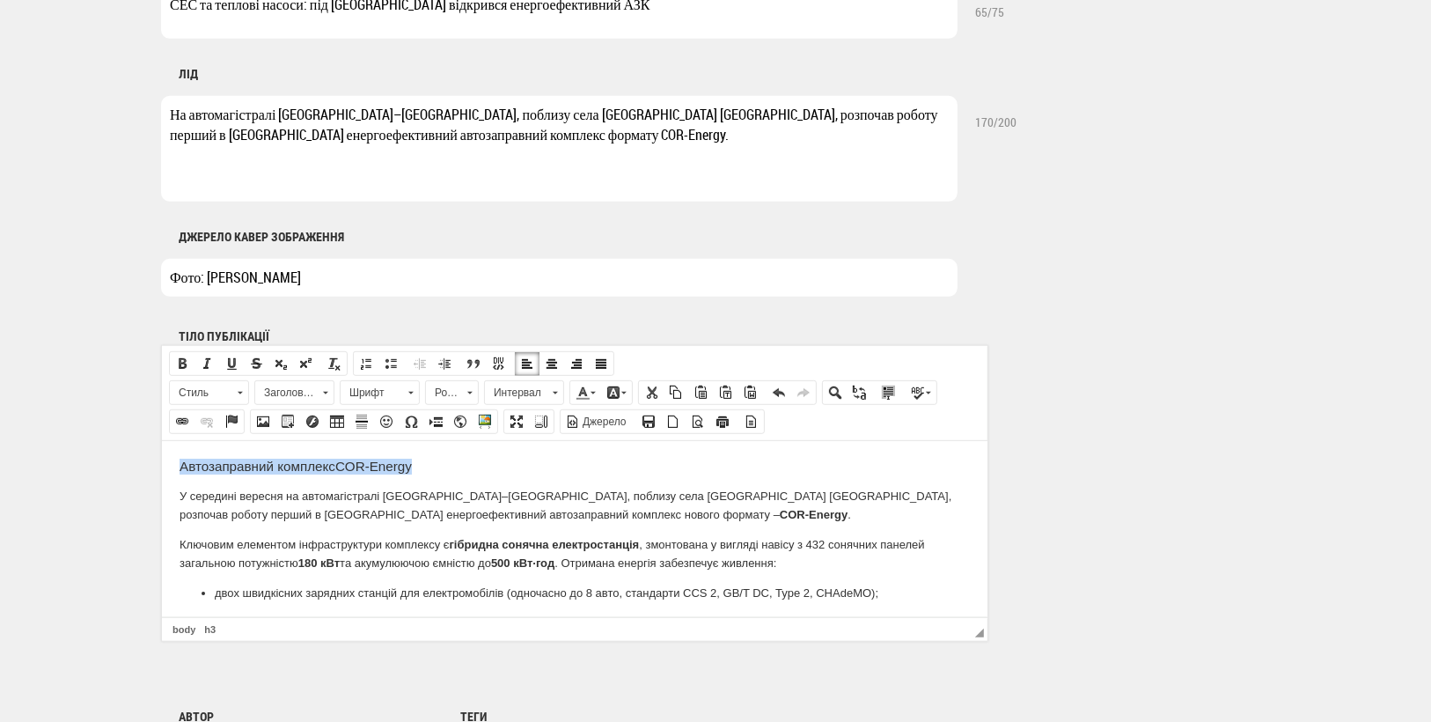
click at [324, 392] on span at bounding box center [325, 393] width 5 height 3
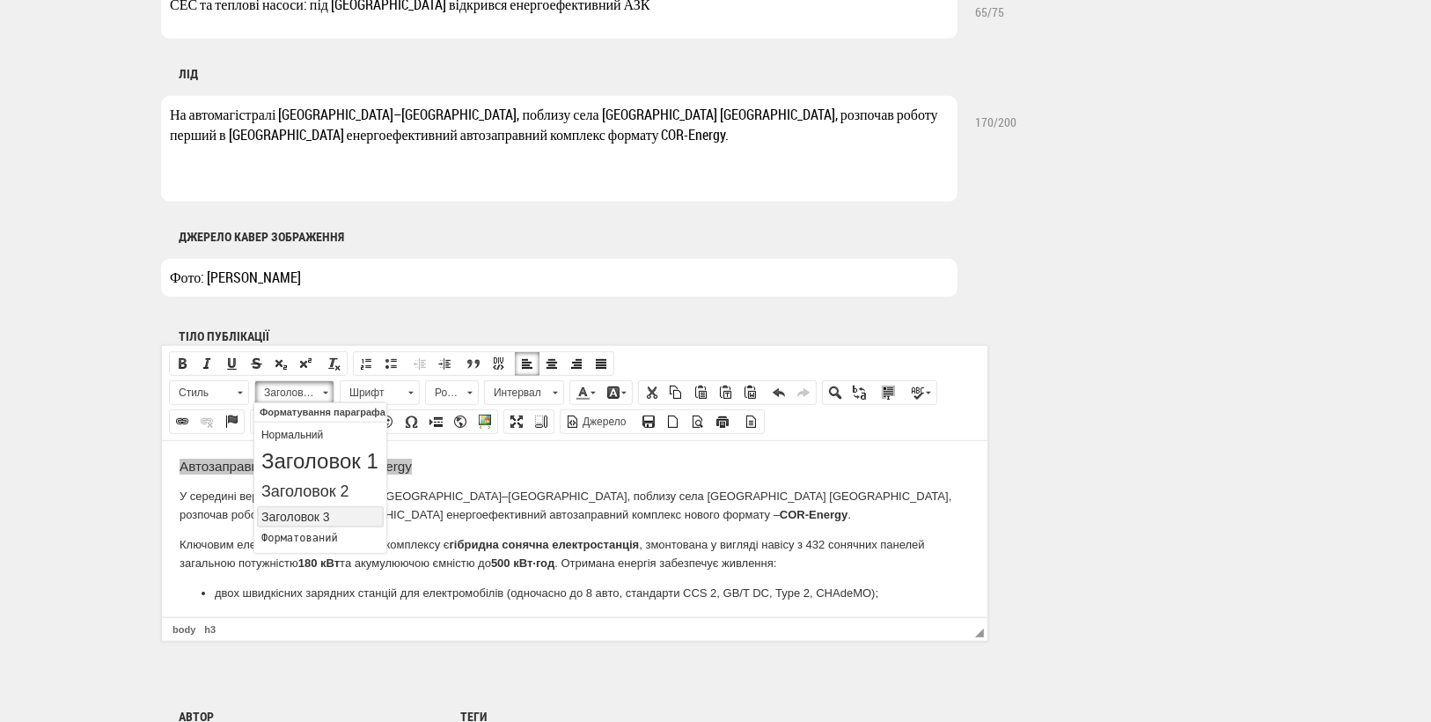
scroll to position [0, 0]
click at [319, 434] on p "Нормальний" at bounding box center [320, 434] width 118 height 12
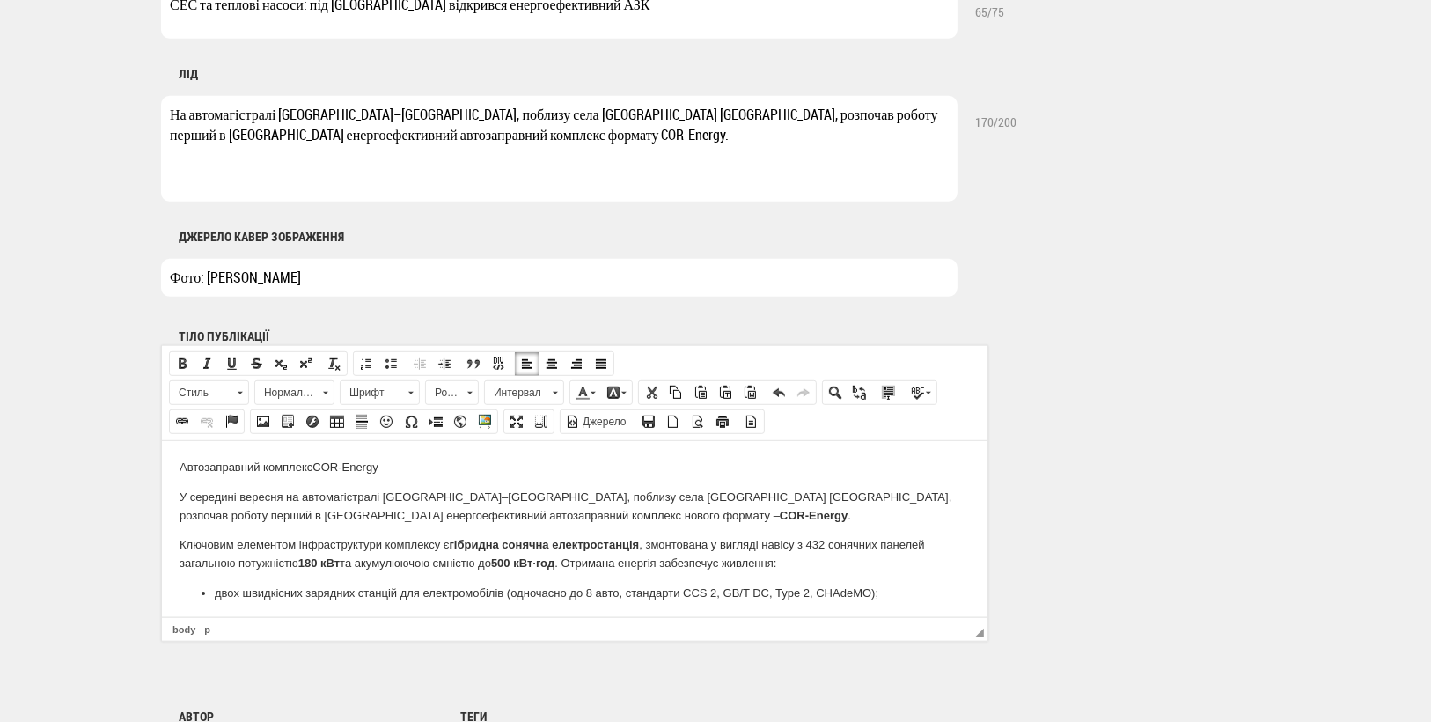
click at [398, 467] on p "Автозаправний комплекс COR-Energy" at bounding box center [574, 467] width 791 height 18
drag, startPoint x: 436, startPoint y: 135, endPoint x: 549, endPoint y: 142, distance: 113.8
click at [549, 142] on textarea "На автомагістралі [GEOGRAPHIC_DATA]–[GEOGRAPHIC_DATA], поблизу села [GEOGRAPHIC…" at bounding box center [559, 149] width 797 height 106
click at [311, 466] on p "Автозаправний комплекс COR-Energy" at bounding box center [574, 467] width 791 height 18
click at [375, 468] on p "Автозаправний комплекс за проектос компанії COR-Energy" at bounding box center [574, 467] width 791 height 18
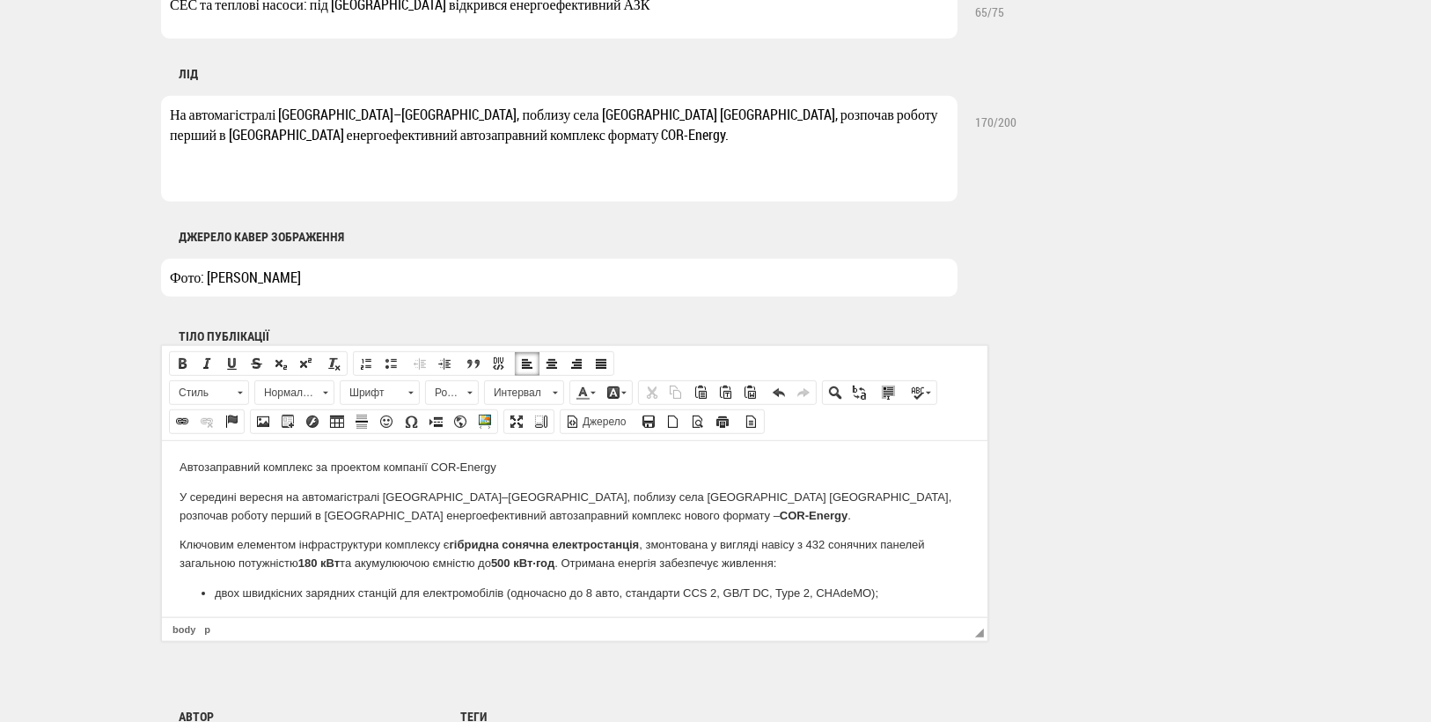
click at [504, 466] on p "Автозаправний комплекс за проектом компанії COR-Energy" at bounding box center [574, 467] width 791 height 18
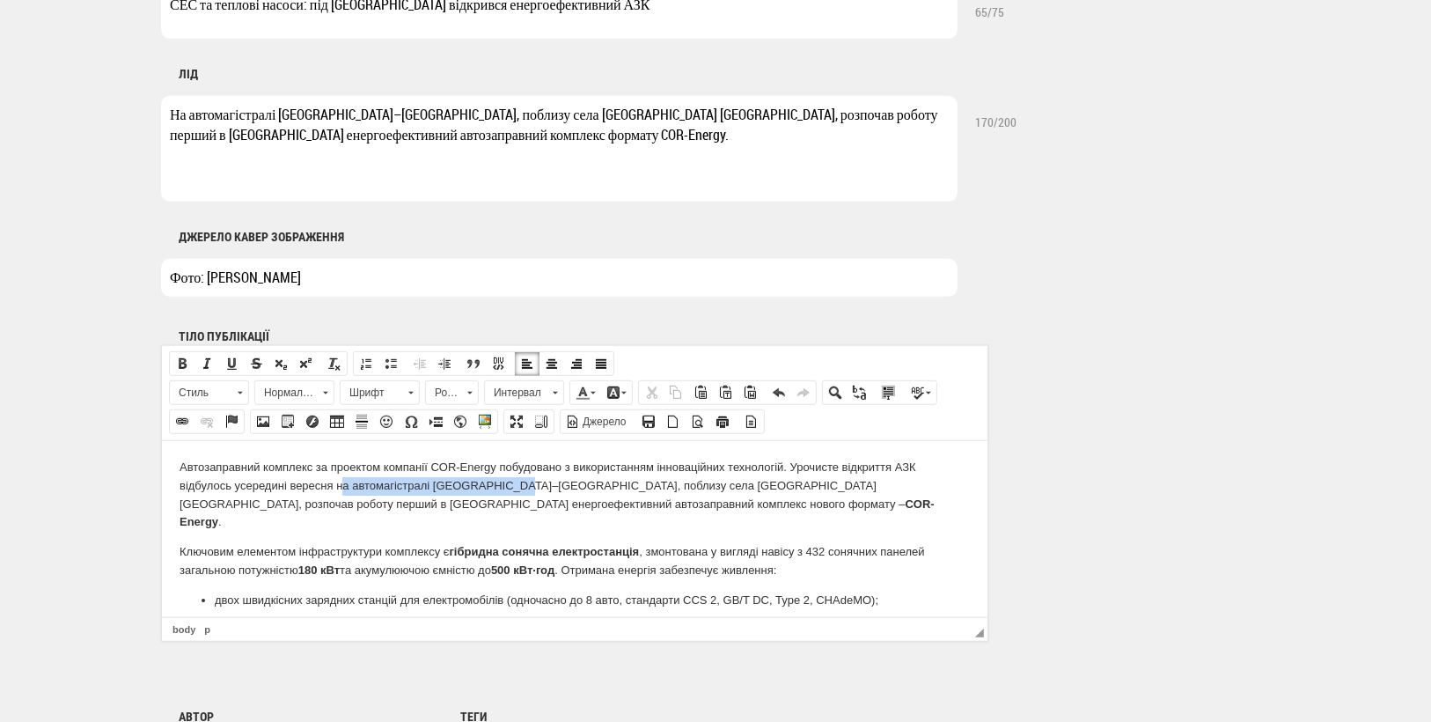
drag, startPoint x: 504, startPoint y: 485, endPoint x: 337, endPoint y: 489, distance: 166.4
click at [337, 489] on p "Автозаправний комплекс за проектом компанії COR-Energy побудовано з використанн…" at bounding box center [574, 494] width 791 height 73
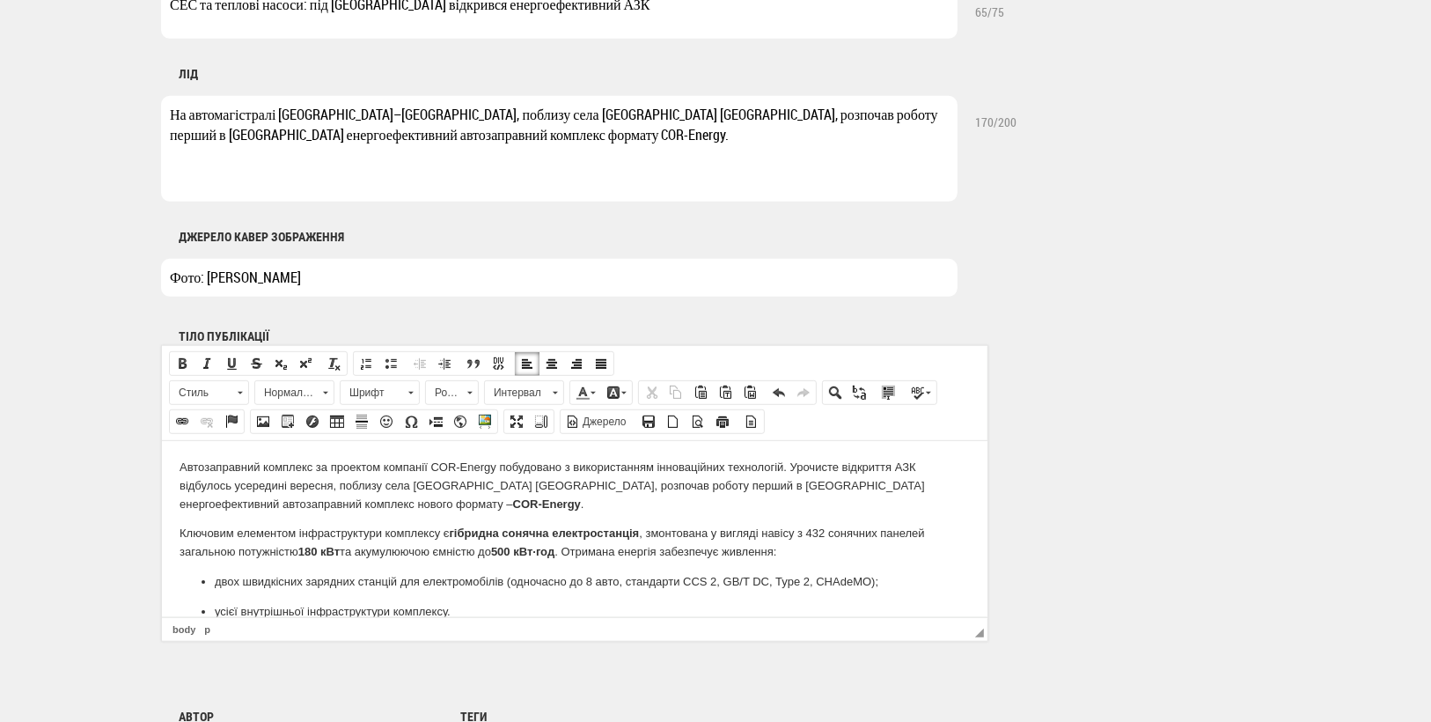
click at [918, 465] on p "Автозаправний комплекс за проектом компанії COR-Energy побудовано з використанн…" at bounding box center [574, 485] width 791 height 55
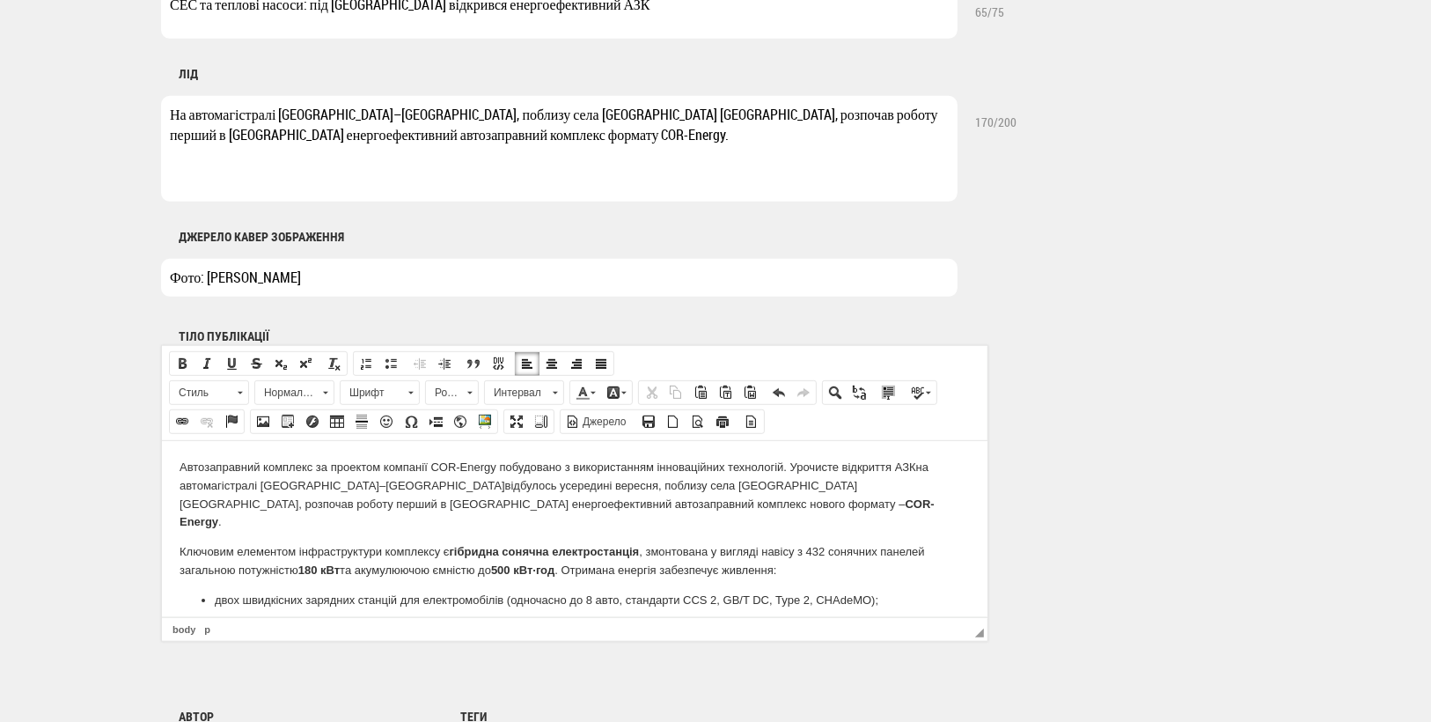
click at [489, 489] on p "Автозаправний комплекс за проектом компанії COR-Energy побудовано з використанн…" at bounding box center [574, 494] width 791 height 73
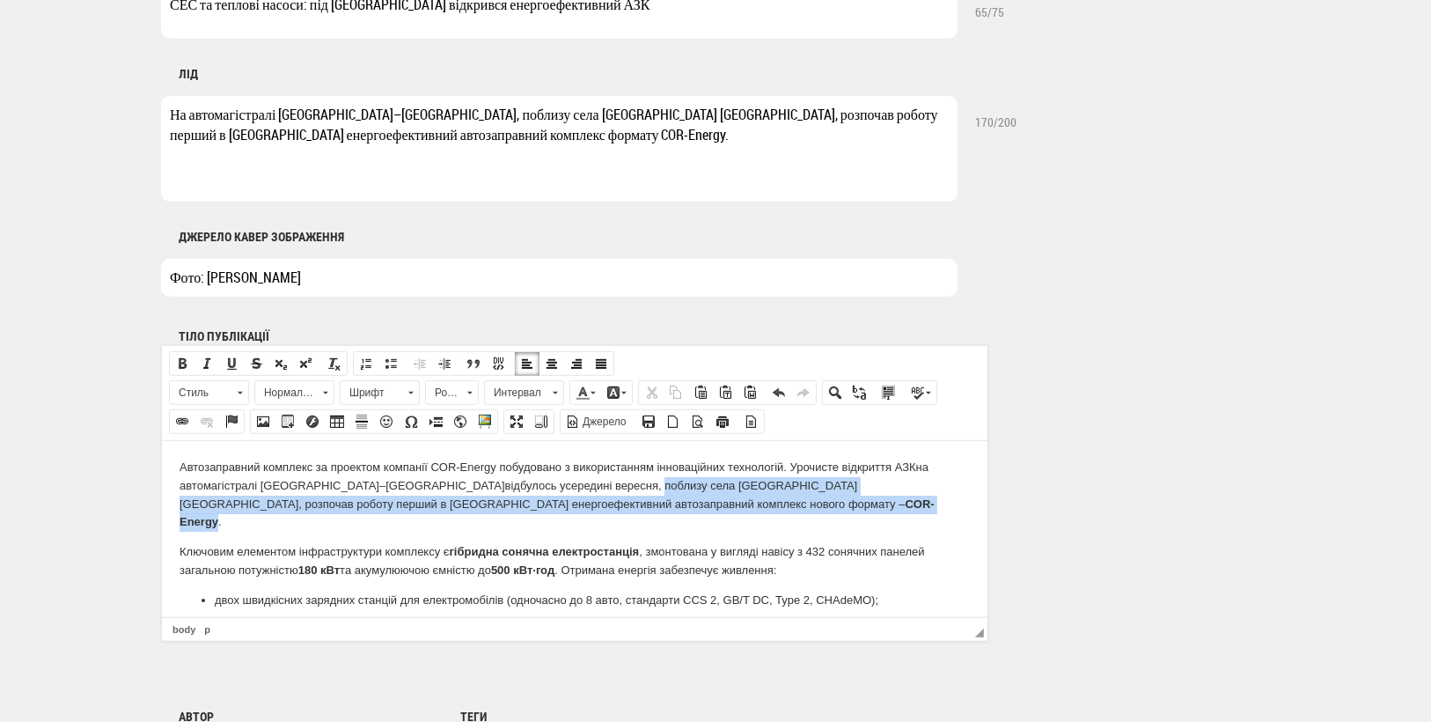
drag, startPoint x: 497, startPoint y: 487, endPoint x: 583, endPoint y: 510, distance: 88.4
click at [583, 510] on p "Автозаправний комплекс за проектом компанії COR-Energy побудовано з використанн…" at bounding box center [574, 494] width 791 height 73
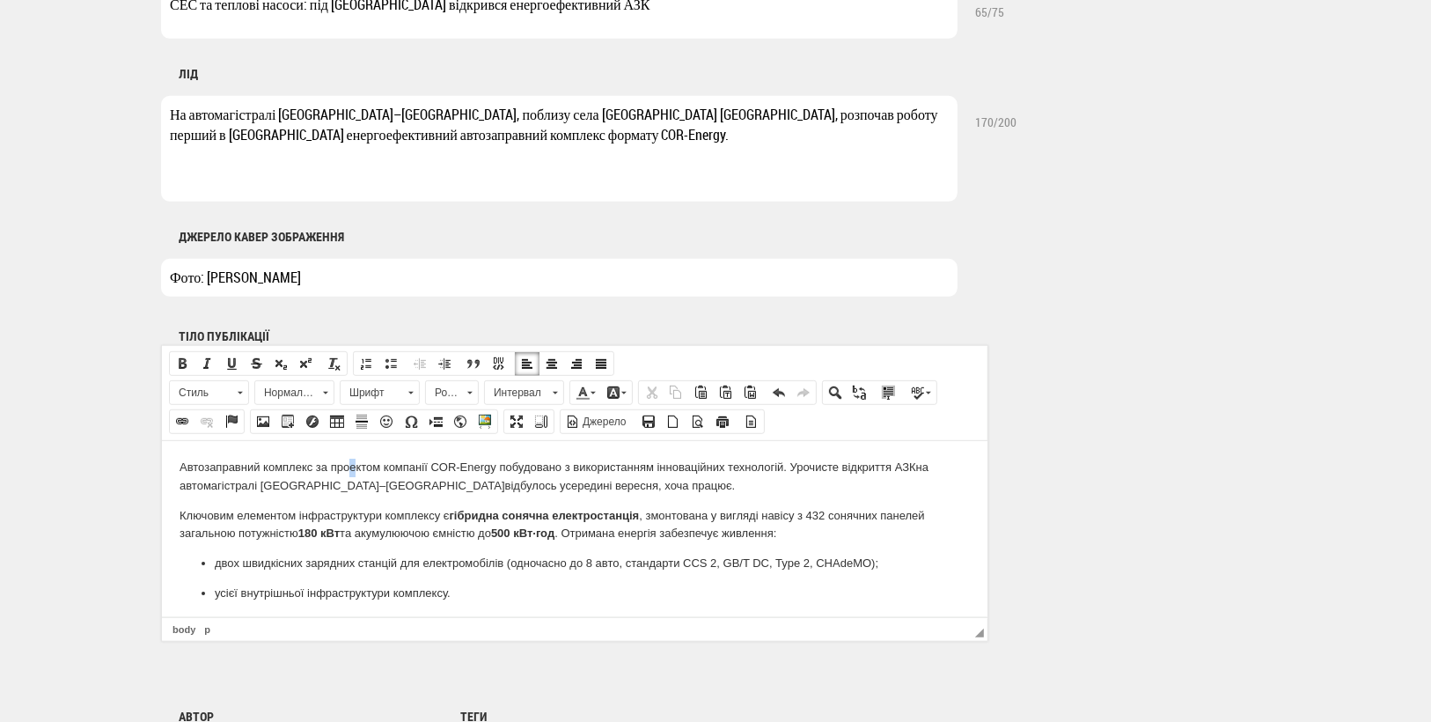
click at [354, 468] on p "Автозаправний комплекс за проектом компанії COR-Energy побудовано з використанн…" at bounding box center [574, 476] width 791 height 37
click at [564, 485] on p "Автозаправний комплекс за проєктом компанії COR-Energy побудовано з використанн…" at bounding box center [574, 476] width 791 height 37
click at [520, 483] on p "Автозаправний комплекс за проєктом компанії COR-Energy побудовано з використанн…" at bounding box center [574, 476] width 791 height 37
drag, startPoint x: 519, startPoint y: 487, endPoint x: 496, endPoint y: 485, distance: 23.0
click at [496, 485] on p "Автозаправний комплекс за проєктом компанії COR-Energy побудовано з використанн…" at bounding box center [574, 476] width 791 height 37
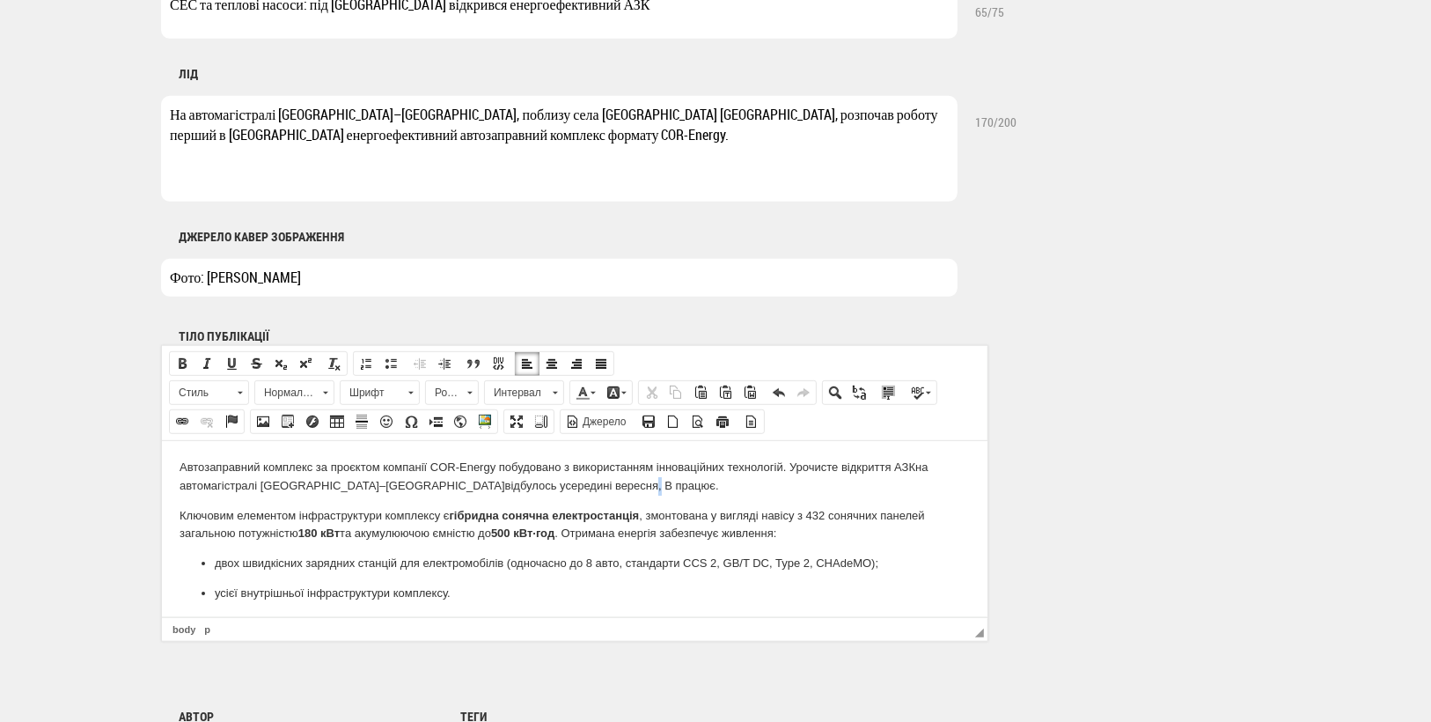
click at [492, 487] on p "Автозаправний комплекс за проєктом компанії COR-Energy побудовано з використанн…" at bounding box center [574, 476] width 791 height 37
click at [502, 486] on p "Автозаправний комплекс за проєктом компанії COR-Energy побудовано з використанн…" at bounding box center [574, 476] width 791 height 37
click at [616, 488] on p "Автозаправний комплекс за проєктом компанії COR-Energy побудовано з використанн…" at bounding box center [574, 476] width 791 height 37
click at [577, 486] on p "Автозаправний комплекс за проєктом компанії COR-Energy побудовано з використанн…" at bounding box center [574, 476] width 791 height 37
click at [651, 487] on p "Автозаправний комплекс за проєктом компанії COR-Energy побудовано з використанн…" at bounding box center [574, 476] width 791 height 37
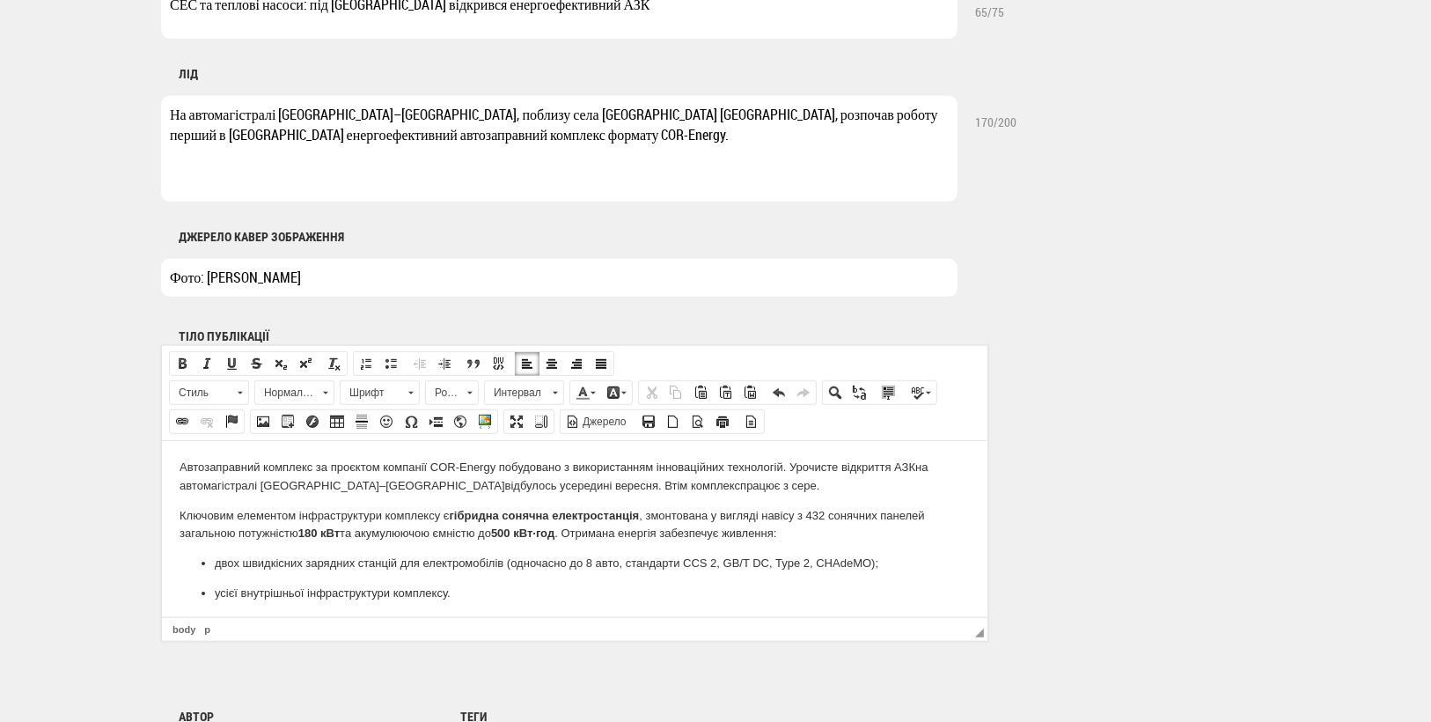
click at [522, 485] on p "Автозаправний комплекс за проєктом компанії COR-Energy побудовано з використанн…" at bounding box center [574, 476] width 791 height 37
drag, startPoint x: 708, startPoint y: 485, endPoint x: 608, endPoint y: 488, distance: 99.5
click at [608, 488] on p "Автозаправний комплекс за проєктом компанії COR-Energy побудовано з використанн…" at bounding box center [574, 476] width 791 height 37
click at [642, 485] on p "Автозаправний комплекс за проєктом компанії COR-Energy побудовано з використанн…" at bounding box center [574, 476] width 791 height 37
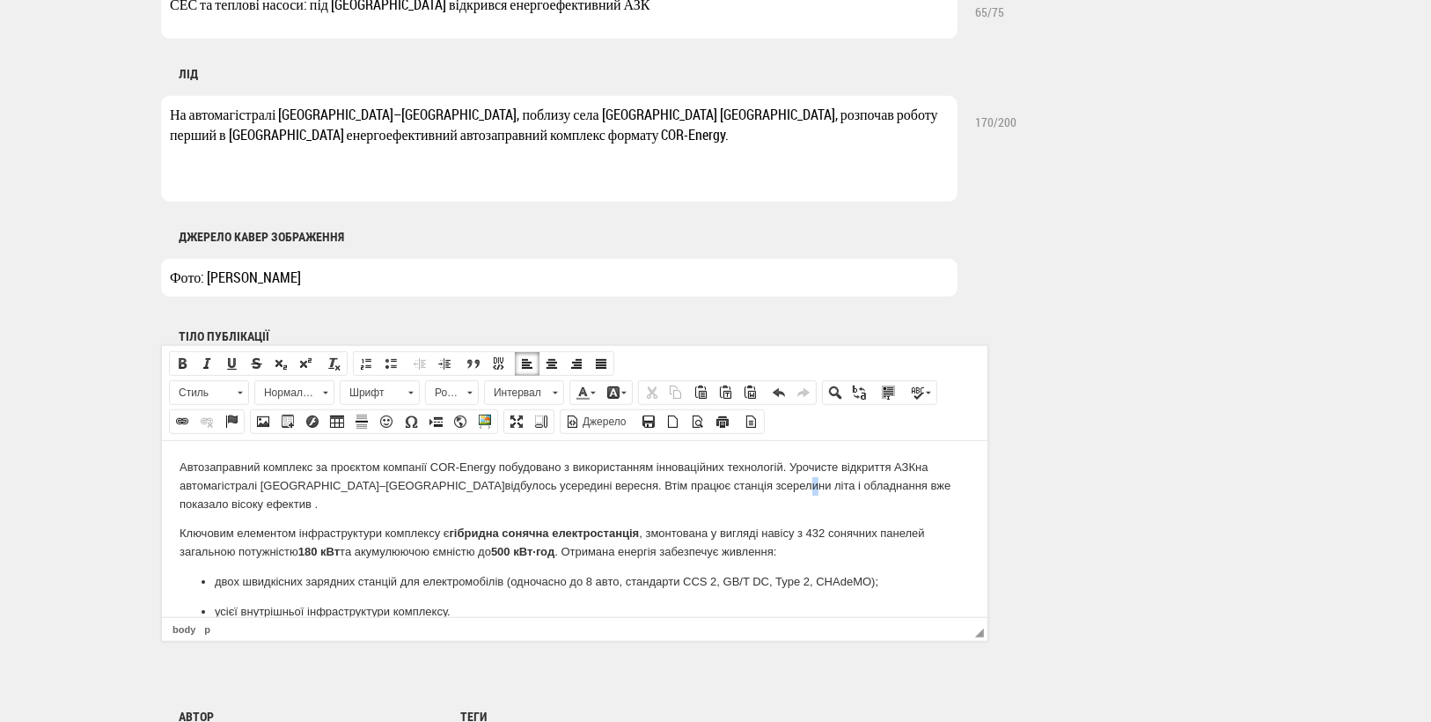
click at [643, 487] on p "Автозаправний комплекс за проєктом компанії COR-Energy побудовано з використанн…" at bounding box center [574, 485] width 791 height 55
click at [572, 533] on p "Ключовим елементом інфраструктури комплексу є гібридна сонячна електростанція ,…" at bounding box center [574, 542] width 791 height 37
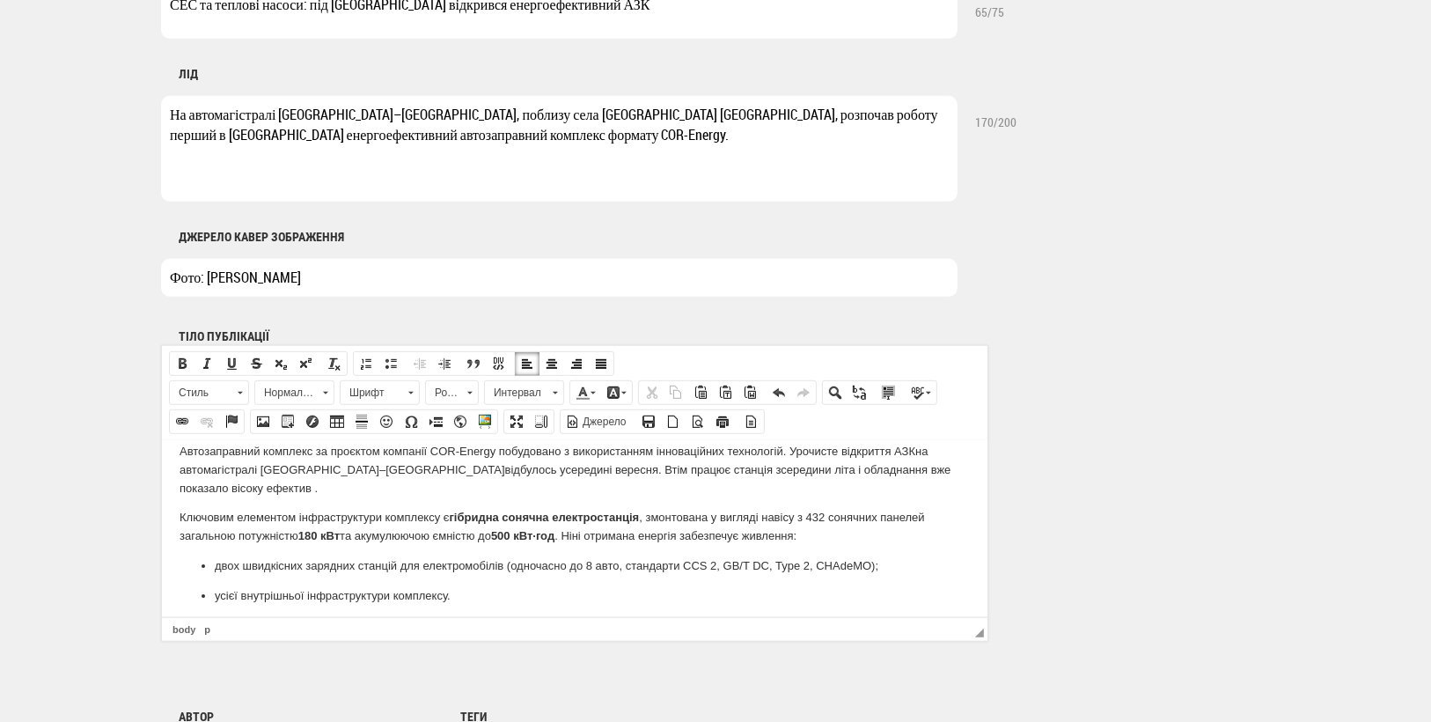
scroll to position [12, 0]
click at [180, 620] on p "Обсяг інвестицій у будівництво перевищив 200 млн грн . Завдяки цьому COR-Energy…" at bounding box center [574, 647] width 791 height 55
click at [399, 620] on p "Загальний о бсяг інвестицій у будівництво перевищив 200 млн грн . Завдяки цьому…" at bounding box center [574, 647] width 791 height 55
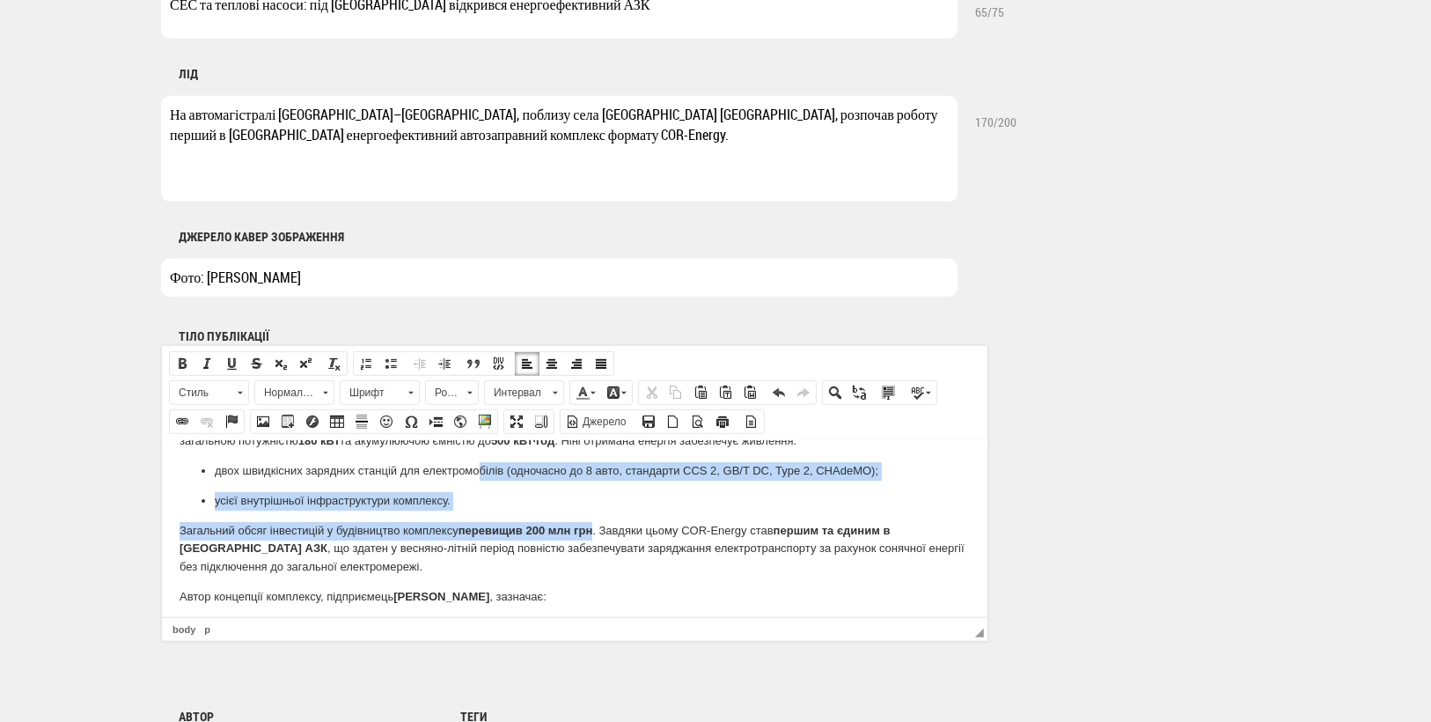
scroll to position [89, 0]
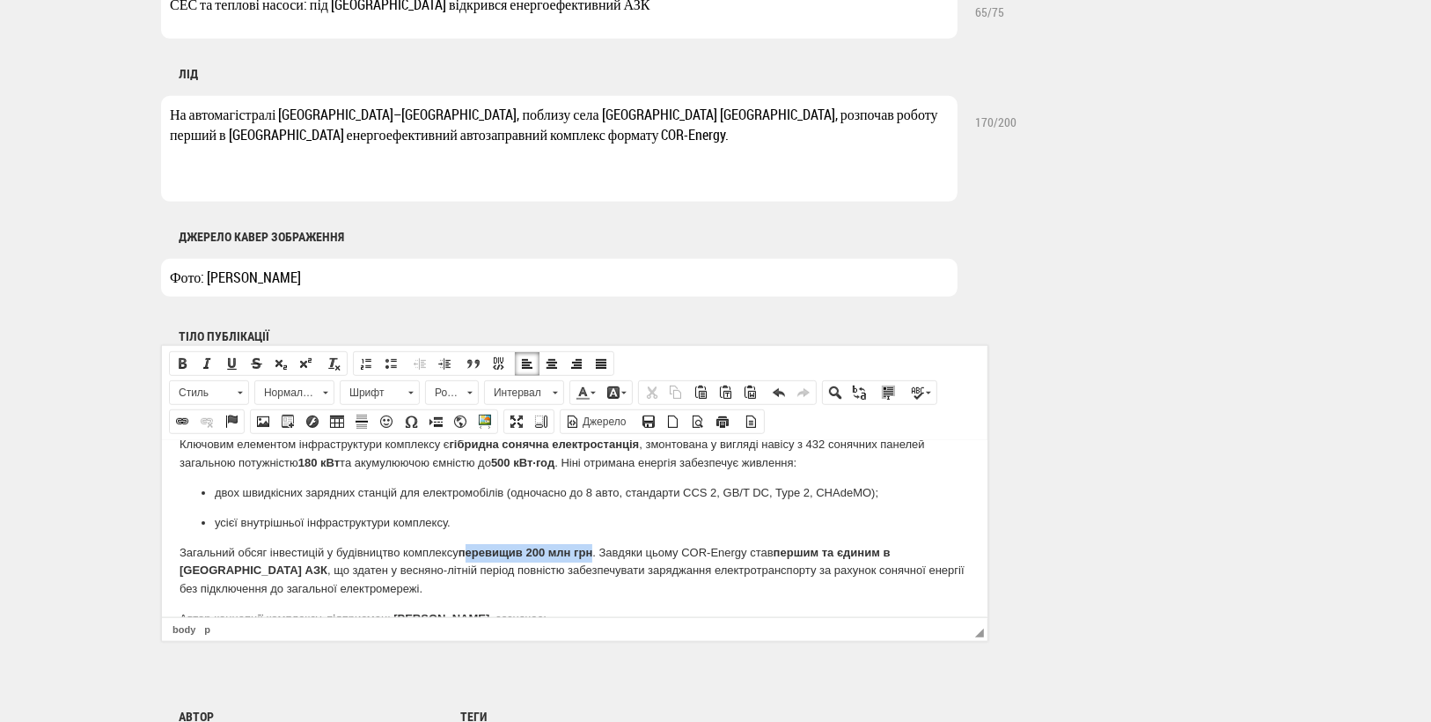
drag, startPoint x: 594, startPoint y: 612, endPoint x: 464, endPoint y: 533, distance: 152.5
click at [464, 545] on strong "перевищив 200 млн грн" at bounding box center [525, 551] width 135 height 13
click at [508, 523] on body "Автозаправний комплекс за проєктом компанії COR-Energy побудовано з використанн…" at bounding box center [574, 607] width 791 height 477
click at [531, 523] on body "Автозаправний комплекс за проєктом компанії COR-Energy побудовано з використанн…" at bounding box center [574, 607] width 791 height 477
click at [528, 545] on strong "перевищив 200 млн грн" at bounding box center [525, 551] width 135 height 13
